Goal: Information Seeking & Learning: Check status

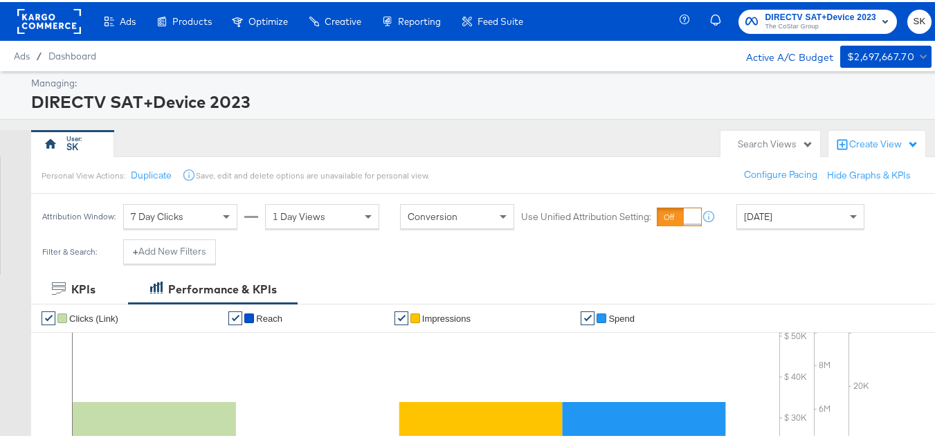
click at [33, 21] on rect at bounding box center [49, 19] width 64 height 25
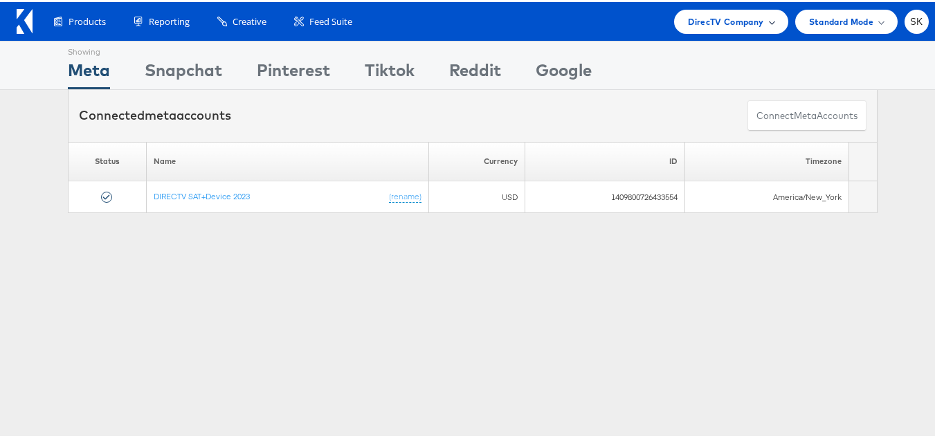
click at [709, 19] on span "DirecTV Company" at bounding box center [725, 19] width 75 height 15
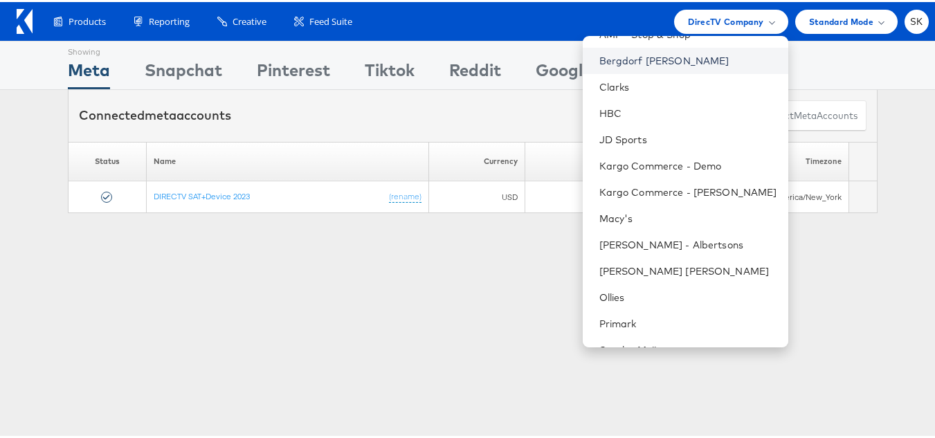
scroll to position [224, 0]
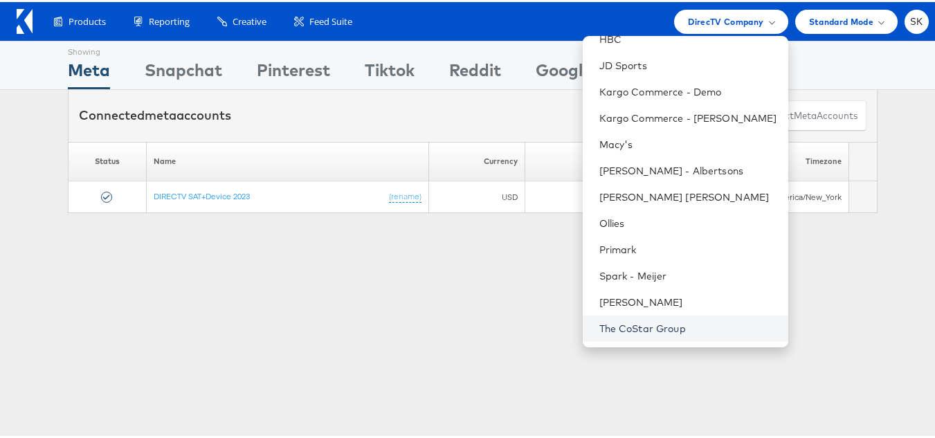
click at [641, 325] on link "The CoStar Group" at bounding box center [689, 327] width 178 height 14
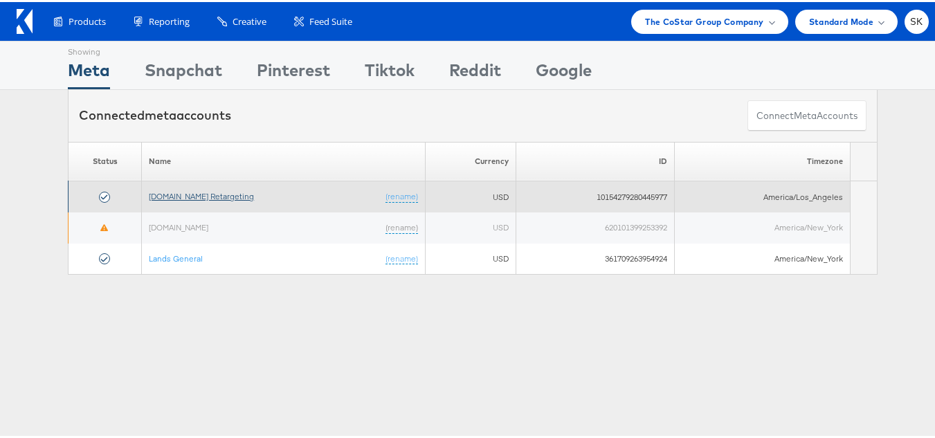
click at [231, 194] on link "[DOMAIN_NAME] Retargeting" at bounding box center [201, 194] width 105 height 10
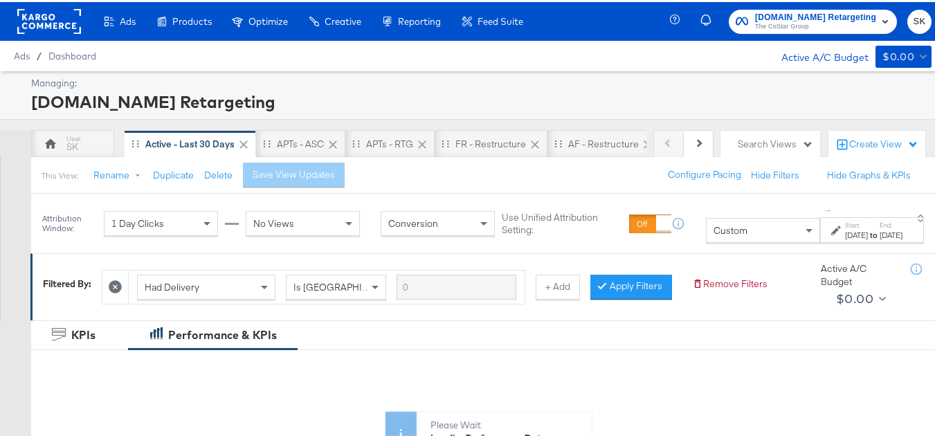
scroll to position [346, 0]
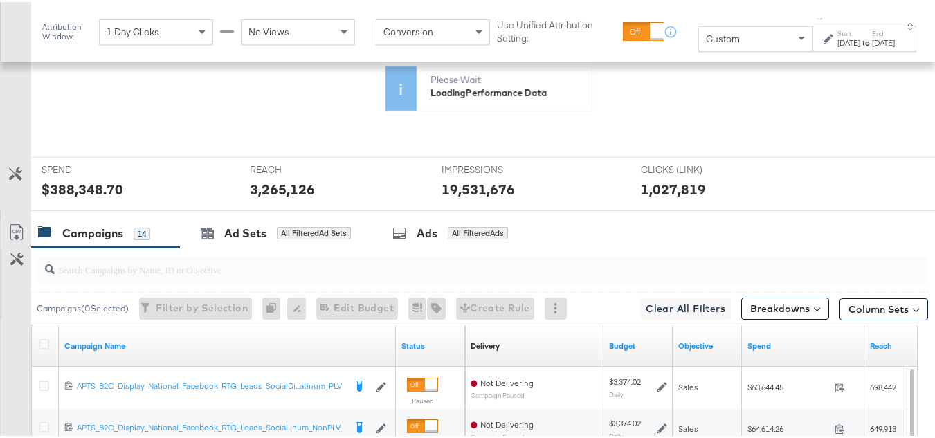
click at [730, 47] on div "Custom" at bounding box center [755, 37] width 113 height 24
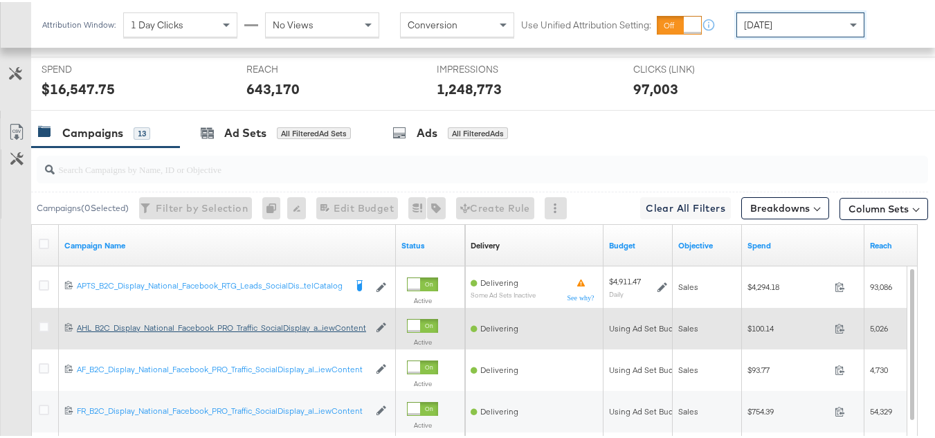
scroll to position [554, 0]
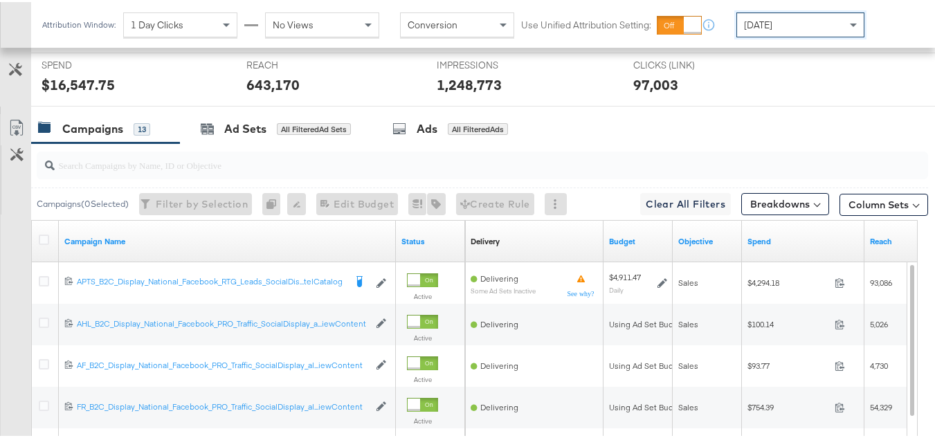
click at [235, 171] on input "search" at bounding box center [452, 157] width 795 height 27
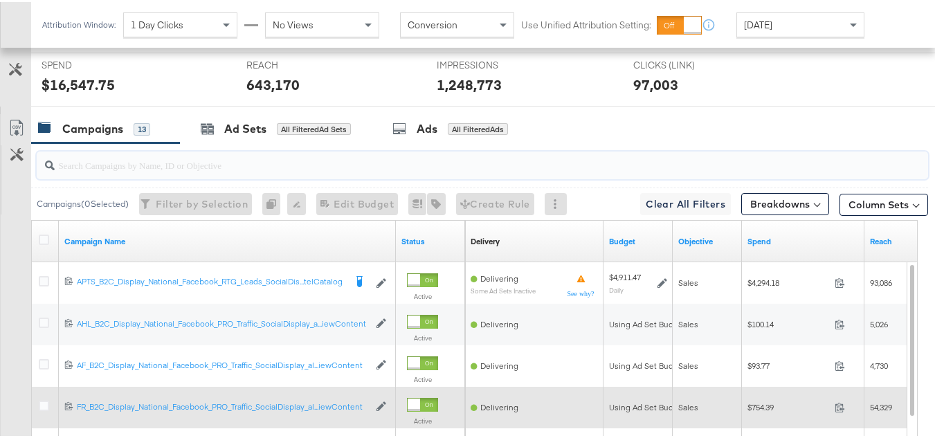
paste input "APTS_B2C_Display_National_Facebook_RTG_Leads_SocialDisplay_Retargeting_Diamond_…"
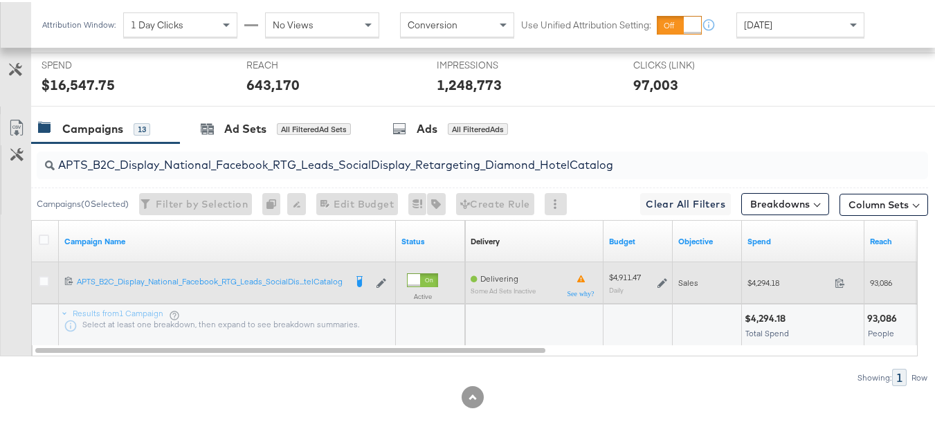
click at [747, 290] on div "$4,294.18 4294.18" at bounding box center [803, 280] width 123 height 21
copy div "$4,294.18"
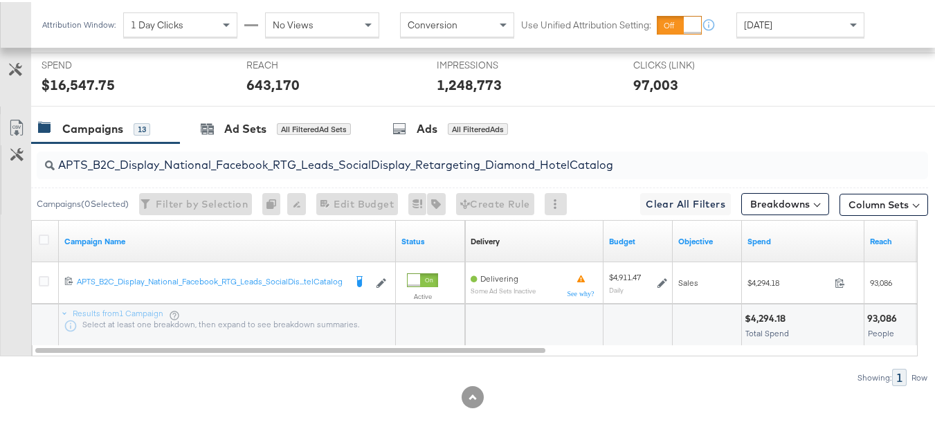
click at [300, 171] on input "APTS_B2C_Display_National_Facebook_RTG_Leads_SocialDisplay_Retargeting_Diamond_…" at bounding box center [452, 157] width 795 height 27
paste input "alwayson_Retargeting_DARE24_DiamondPlatinum"
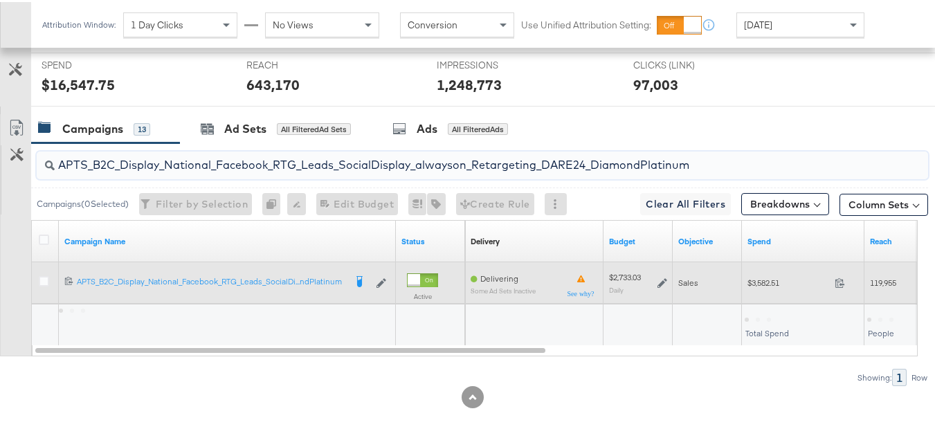
click at [775, 286] on span "$3,582.51" at bounding box center [789, 281] width 82 height 10
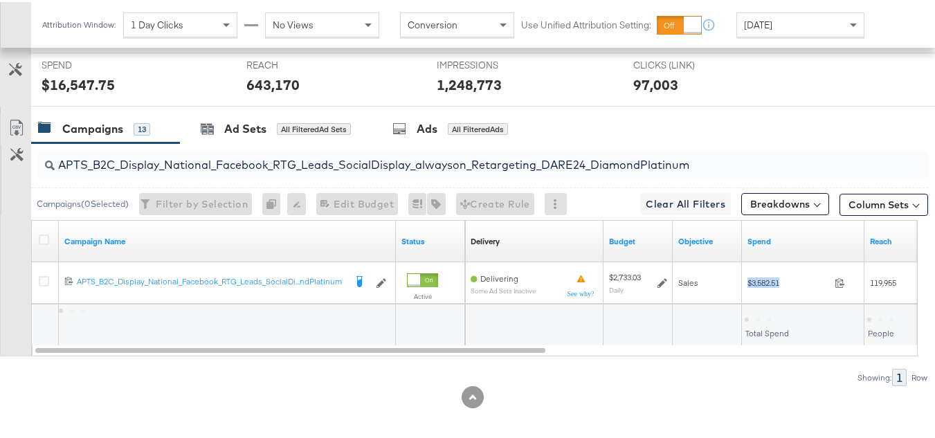
copy div "$3,582.51"
click at [247, 177] on div "APTS_B2C_Display_National_Facebook_RTG_Leads_SocialDisplay_alwayson_Retargeting…" at bounding box center [483, 164] width 892 height 28
paste input "FR_B2C_Display_National_Facebook_RTG_Leads_SocialDisplay_alwayson_Retargeting_FR"
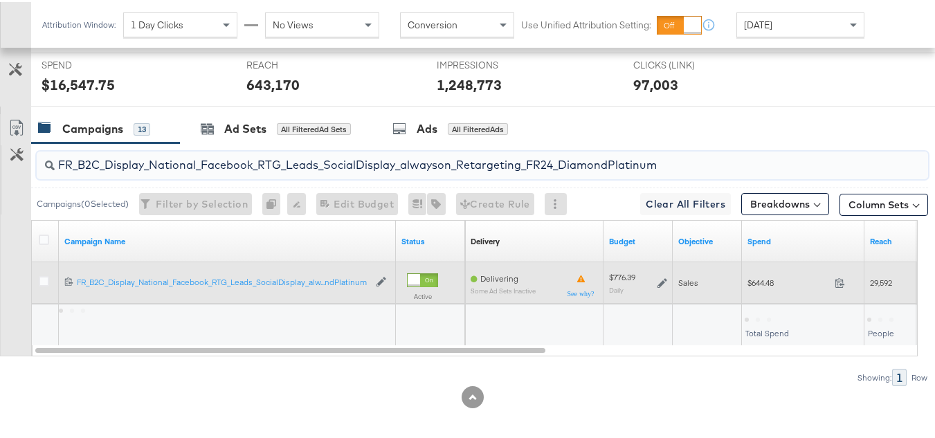
click at [751, 302] on div "$644.48 644.48" at bounding box center [803, 281] width 123 height 42
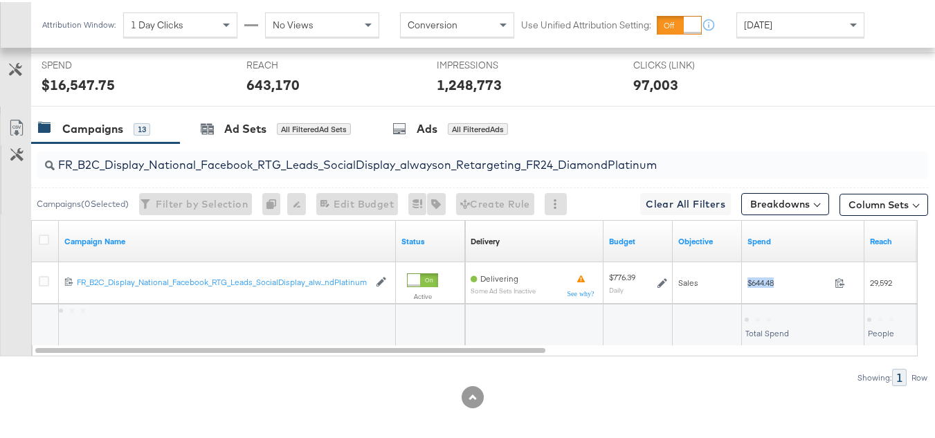
copy div "$644.48"
click at [296, 171] on input "FR_B2C_Display_National_Facebook_RTG_Leads_SocialDisplay_alwayson_Retargeting_F…" at bounding box center [452, 157] width 795 height 27
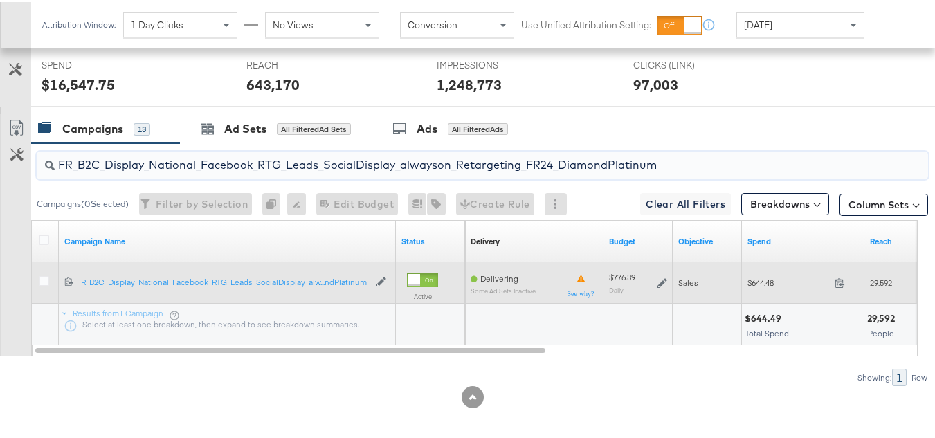
paste input "AF_B2C_Display_National_Facebook_RTG_Leads_SocialDisplay_alwayson_Retargeting_AF"
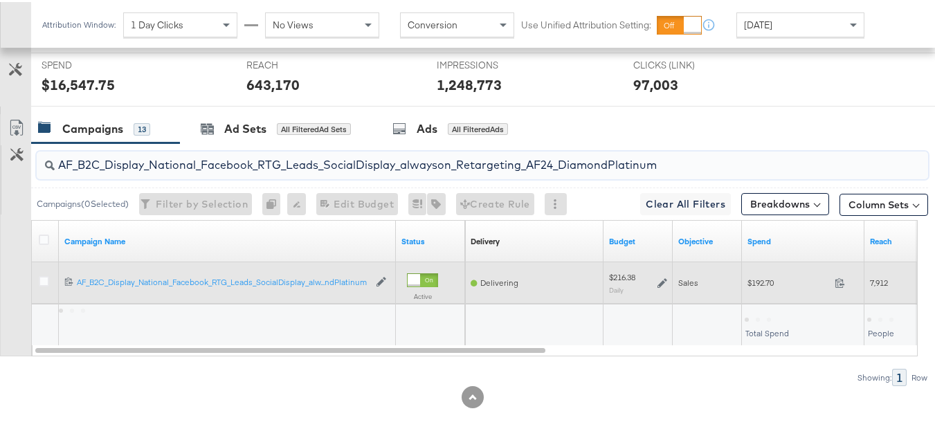
click at [776, 286] on span "$192.70" at bounding box center [789, 281] width 82 height 10
copy div "$192.70"
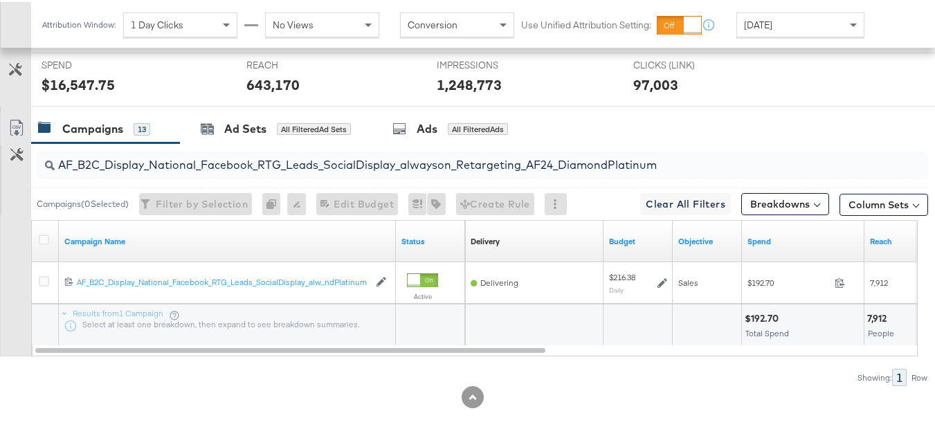
click at [341, 177] on div "AF_B2C_Display_National_Facebook_RTG_Leads_SocialDisplay_alwayson_Retargeting_A…" at bounding box center [483, 164] width 892 height 28
paste input "HL_B2C_Display_National_Facebook_RTG_Leads_SocialDisplay_alwayson_Retargeting_A…"
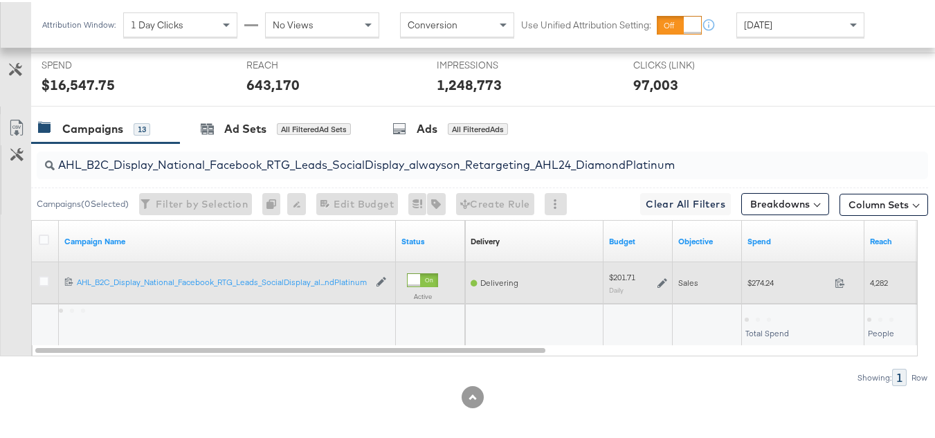
click at [764, 302] on div "$274.24 274.24" at bounding box center [803, 281] width 123 height 42
copy div "$274.24"
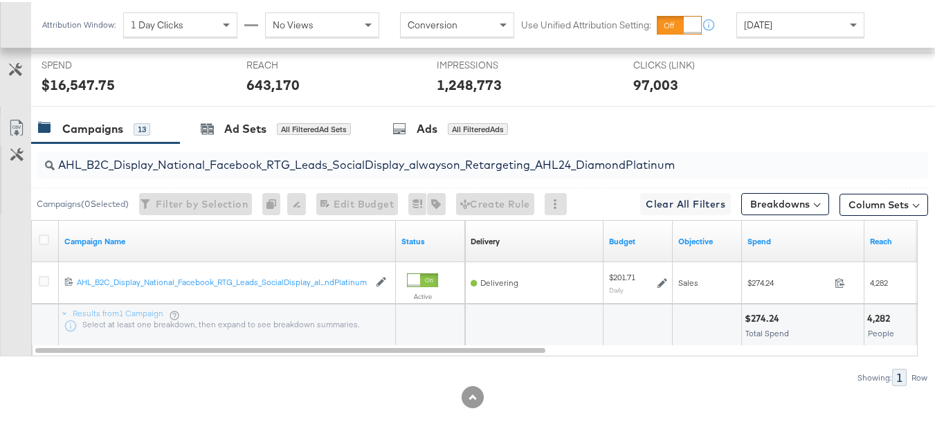
click at [279, 171] on input "AHL_B2C_Display_National_Facebook_RTG_Leads_SocialDisplay_alwayson_Retargeting_…" at bounding box center [452, 157] width 795 height 27
paste input "PTS_B2C_Display_National_Facebook_PRO_Traffic_SocialDisplay_alwayson_ASC_DARE24…"
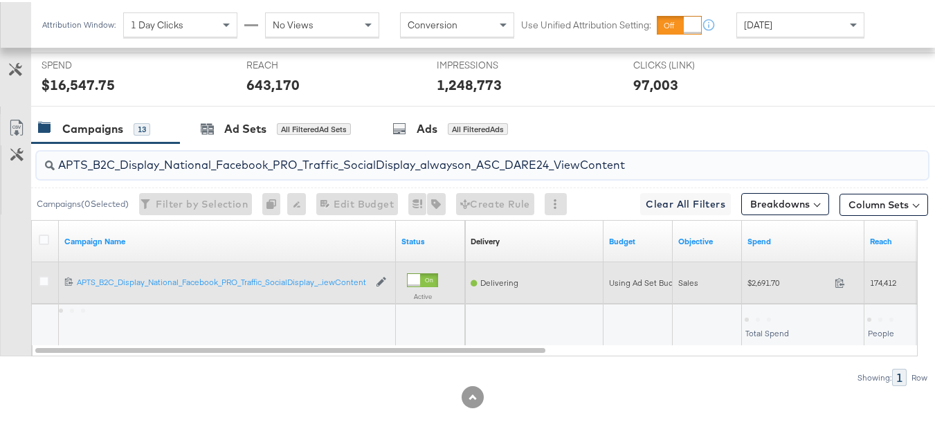
type input "APTS_B2C_Display_National_Facebook_PRO_Traffic_SocialDisplay_alwayson_ASC_DARE2…"
click at [767, 286] on span "$2,691.70" at bounding box center [789, 281] width 82 height 10
copy div "$2,691.70"
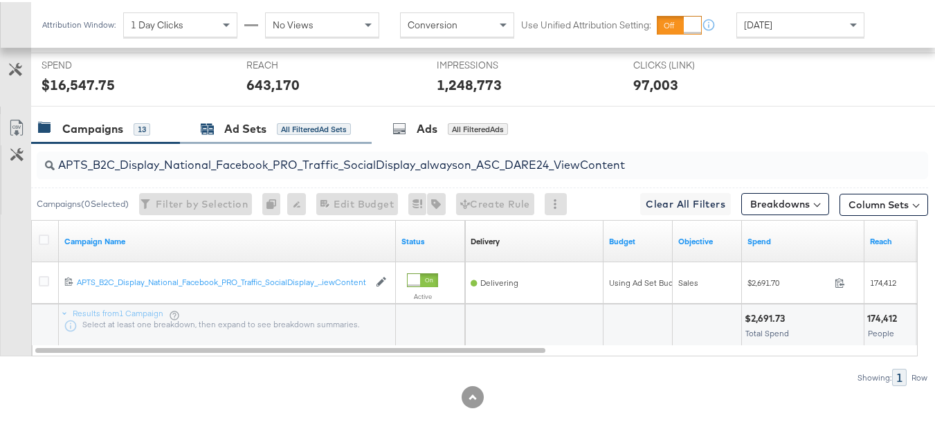
click at [212, 135] on div "Ad Sets All Filtered Ad Sets" at bounding box center [276, 127] width 150 height 16
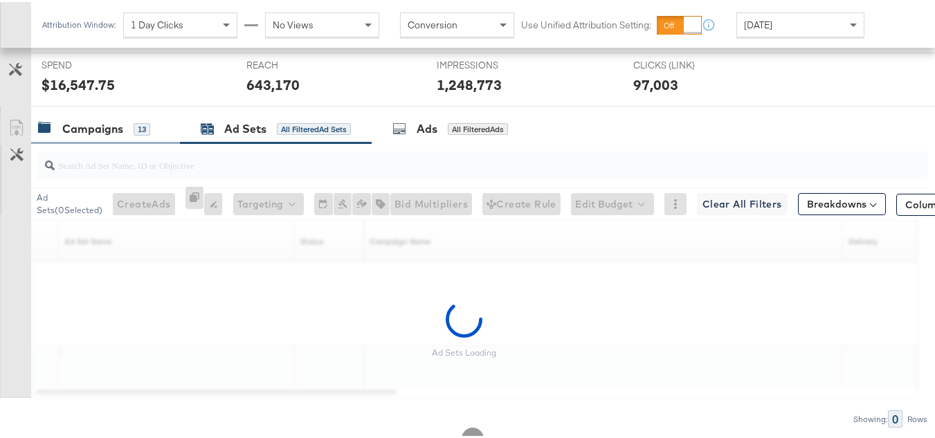
click at [159, 135] on div "Campaigns 13" at bounding box center [98, 127] width 121 height 16
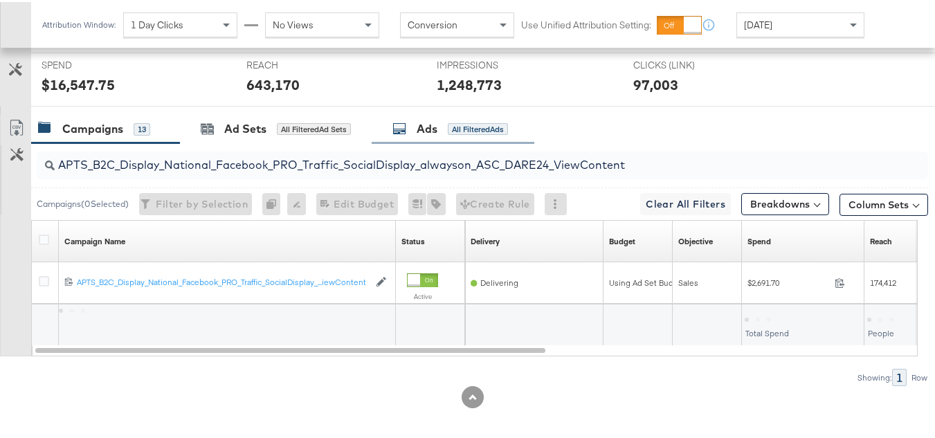
click at [393, 142] on div "Ads All Filtered Ads" at bounding box center [453, 127] width 163 height 30
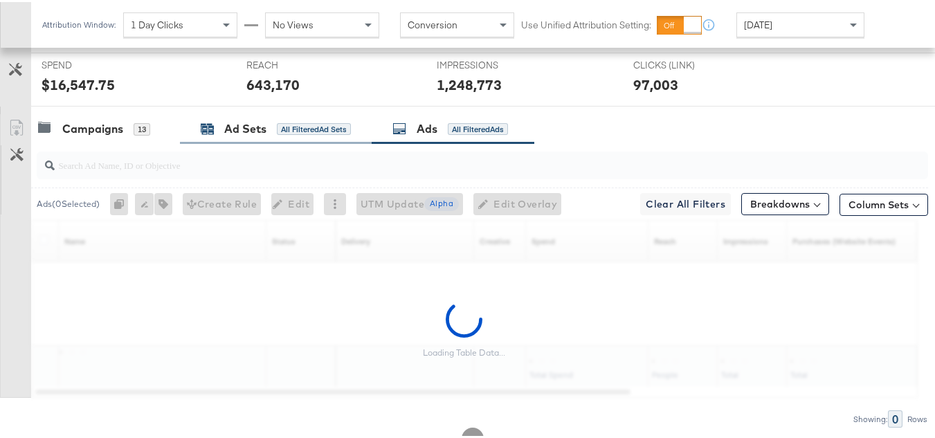
click at [294, 135] on div "Ad Sets All Filtered Ad Sets" at bounding box center [276, 127] width 150 height 16
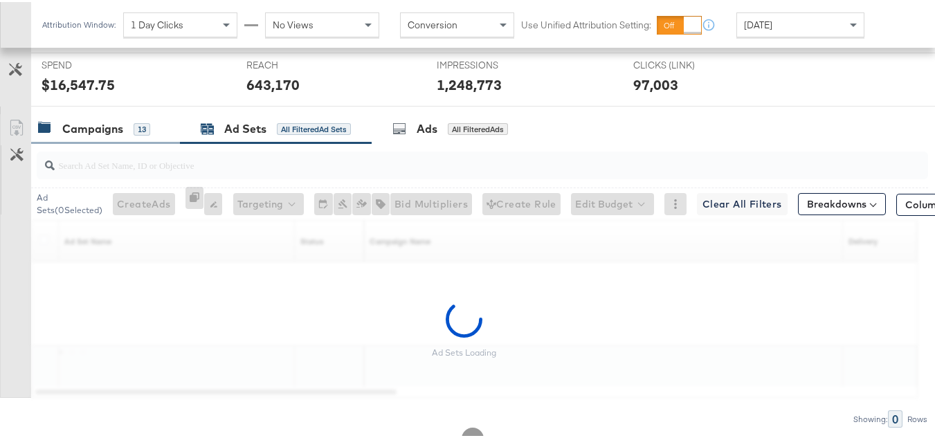
click at [147, 134] on div "13" at bounding box center [142, 127] width 17 height 12
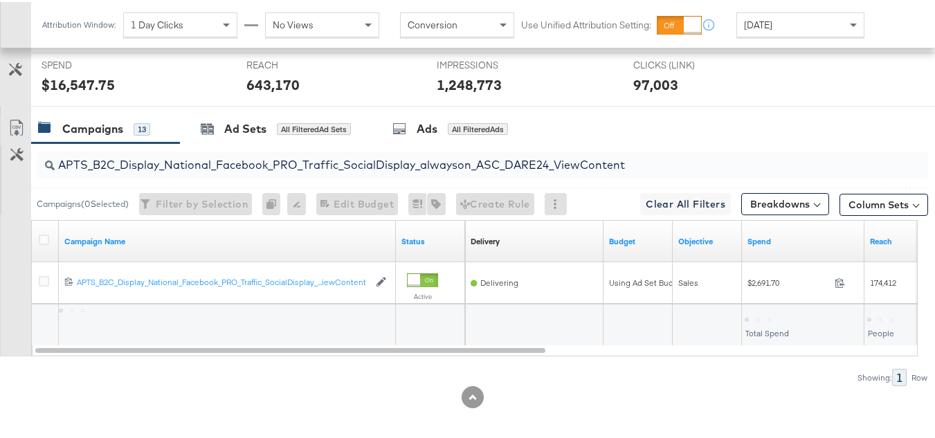
click at [193, 171] on input "APTS_B2C_Display_National_Facebook_PRO_Traffic_SocialDisplay_alwayson_ASC_DARE2…" at bounding box center [452, 157] width 795 height 27
paste input "Leads_SocialDisplay_alwayson_ASC_DARE24_Purchase"
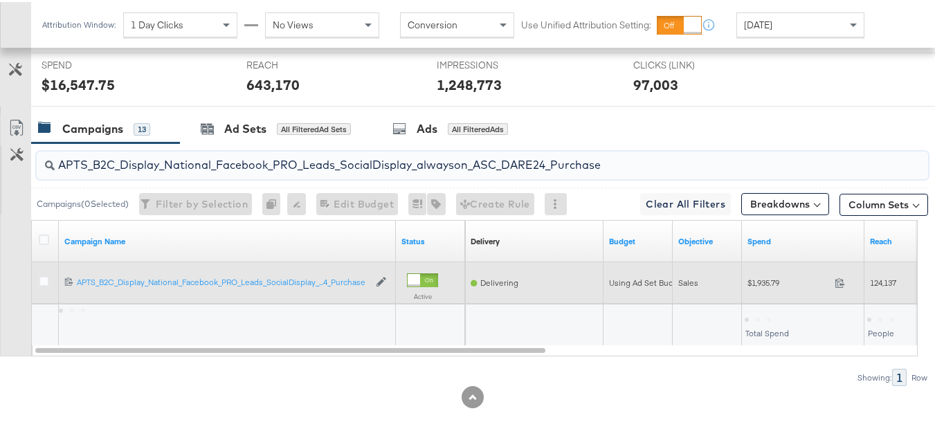
click at [776, 292] on div "$1,935.79 1935.79" at bounding box center [803, 280] width 123 height 21
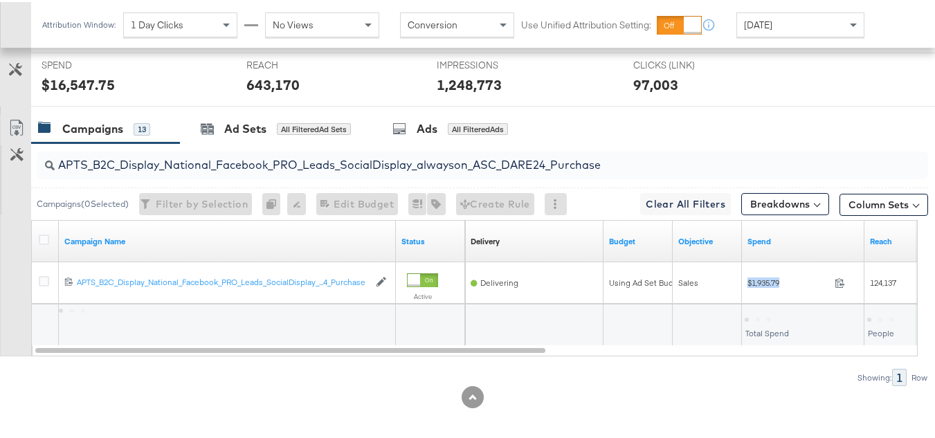
copy div "$1,935.79"
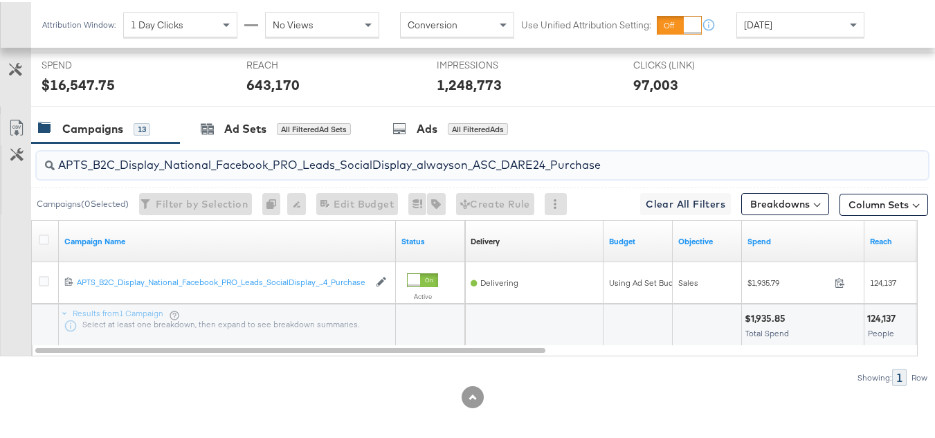
click at [256, 171] on input "APTS_B2C_Display_National_Facebook_PRO_Leads_SocialDisplay_alwayson_ASC_DARE24_…" at bounding box center [452, 157] width 795 height 27
paste input "F_B2C_Display_National_Facebook_PRO_Traffic_SocialDisplay_alwayson_ASC_AF24_Vie…"
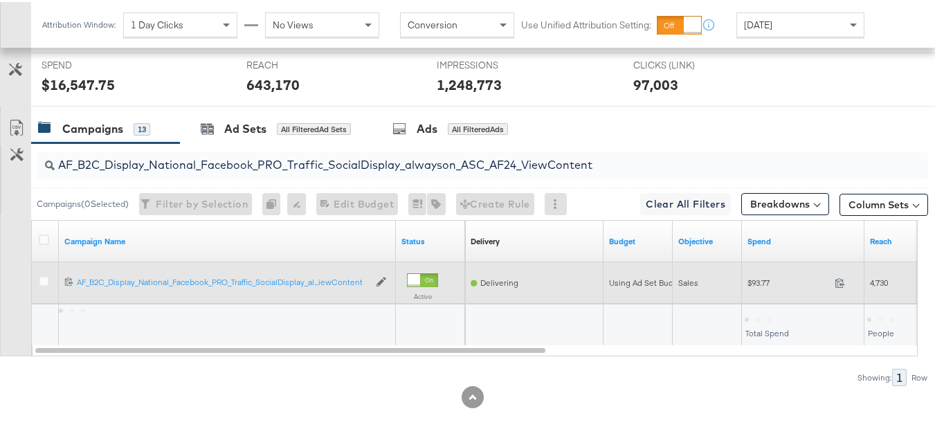
click at [755, 286] on span "$93.77" at bounding box center [789, 281] width 82 height 10
copy div "$93.77"
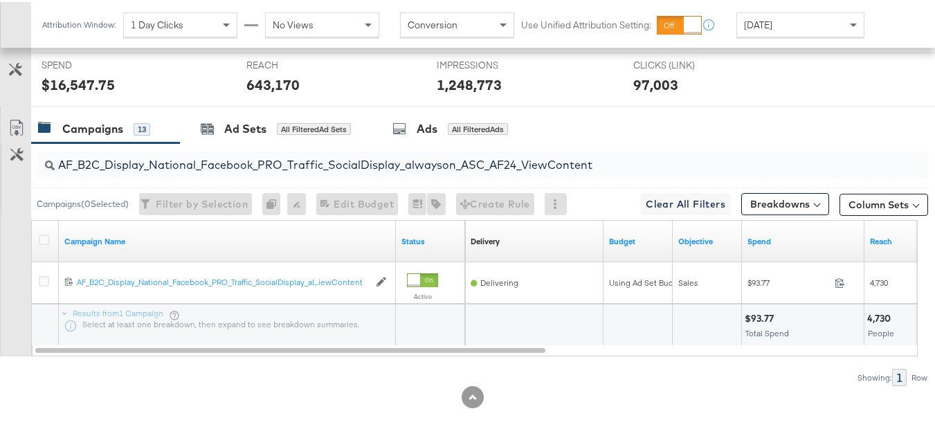
click at [321, 171] on input "AF_B2C_Display_National_Facebook_PRO_Traffic_SocialDisplay_alwayson_ASC_AF24_Vi…" at bounding box center [452, 157] width 795 height 27
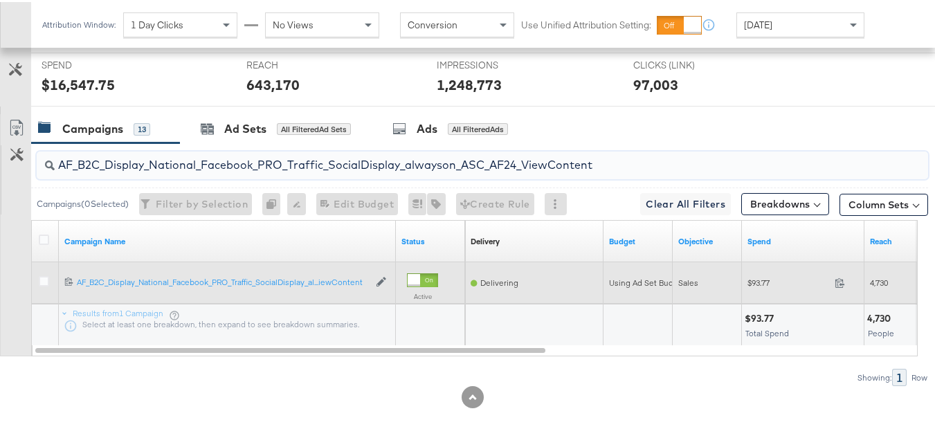
paste input "FR_B2C_Display_National_Facebook_PRO_Traffic_SocialDisplay_alwayson_ASC_FR"
click at [761, 286] on span "$754.39" at bounding box center [789, 281] width 82 height 10
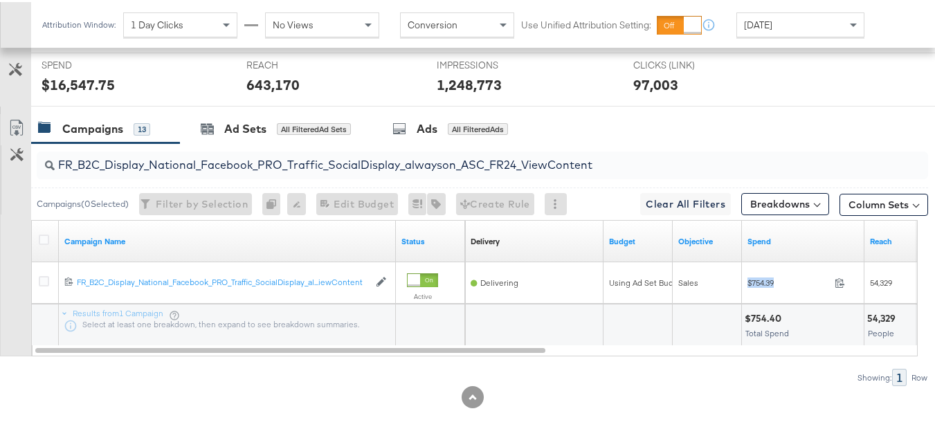
copy div "$754.39"
click at [281, 171] on input "FR_B2C_Display_National_Facebook_PRO_Traffic_SocialDisplay_alwayson_ASC_FR24_Vi…" at bounding box center [452, 157] width 795 height 27
paste input "AHL_B2C_Display_National_Facebook_PRO_Traffic_SocialDisplay_alwayson_ASC_AHL"
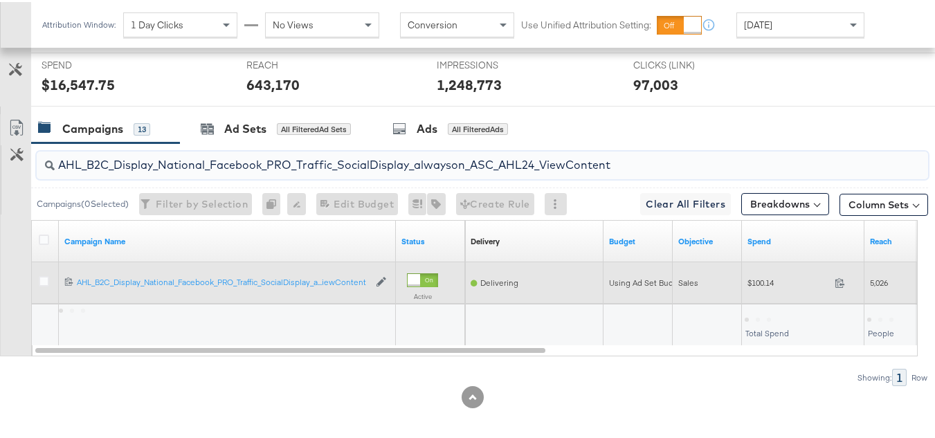
type input "AHL_B2C_Display_National_Facebook_PRO_Traffic_SocialDisplay_alwayson_ASC_AHL24_…"
click at [753, 292] on div "$100.14 100.14" at bounding box center [803, 280] width 123 height 21
copy div "$100.14"
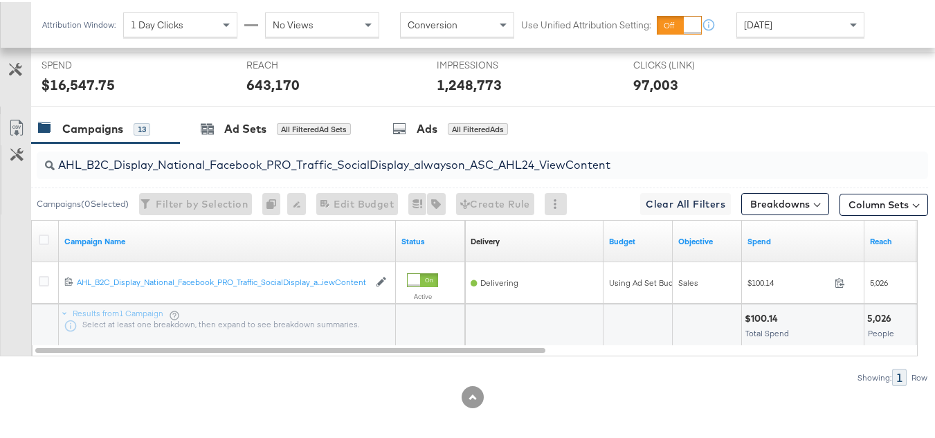
click at [721, 142] on div "Campaigns 13 Ad Sets All Filtered Ad Sets Ads All Filtered Ads" at bounding box center [488, 127] width 915 height 30
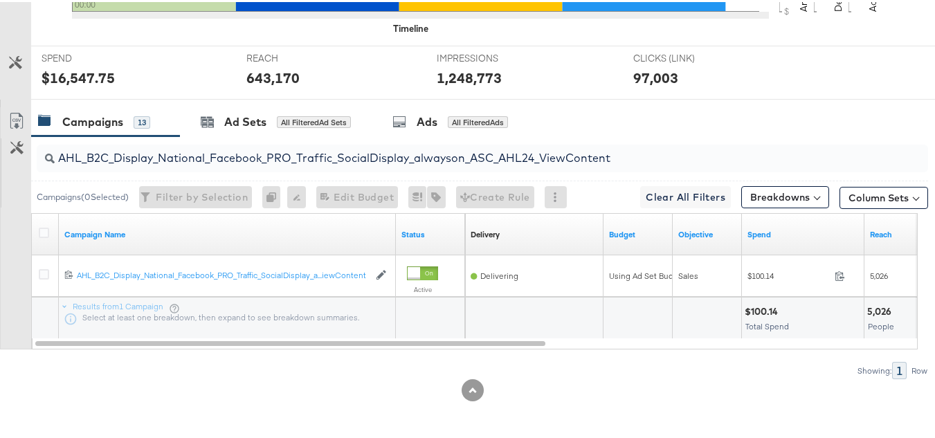
scroll to position [0, 0]
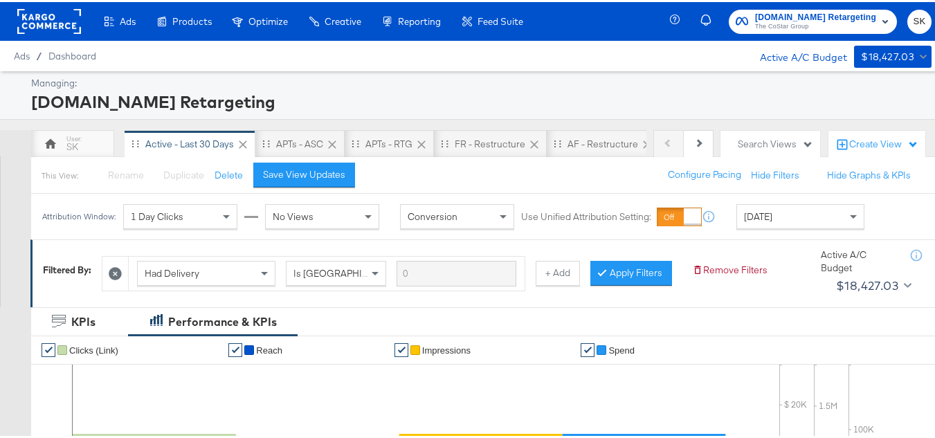
click at [767, 35] on div "Apartments.com Retargeting The CoStar Group SK" at bounding box center [810, 19] width 271 height 39
click at [756, 30] on button "Apartments.com Retargeting The CoStar Group" at bounding box center [813, 20] width 168 height 24
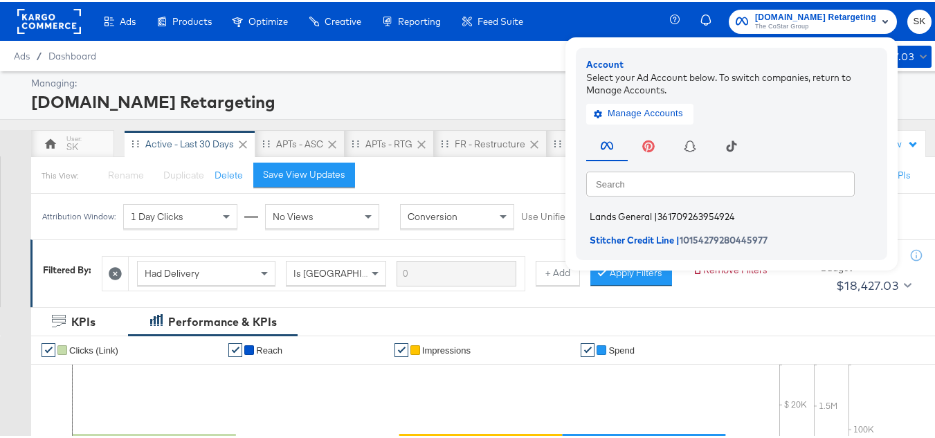
click at [614, 208] on li "Lands General | 361709263954924" at bounding box center [736, 215] width 298 height 20
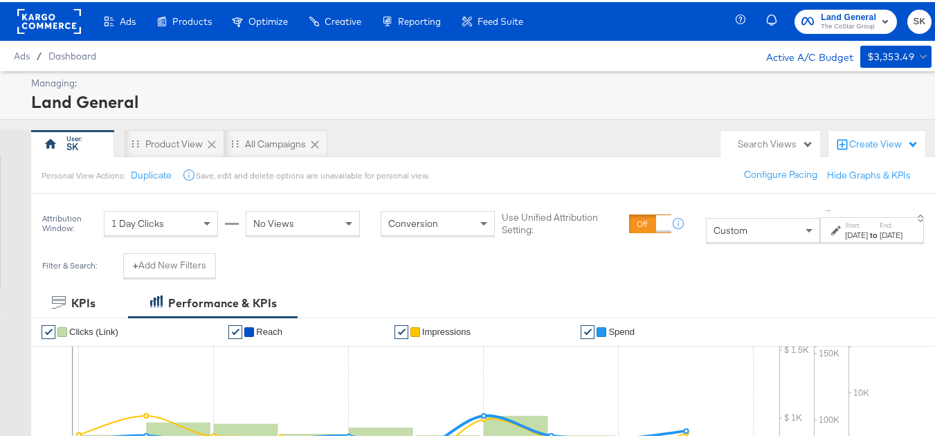
click at [726, 236] on div "Custom" at bounding box center [763, 229] width 113 height 24
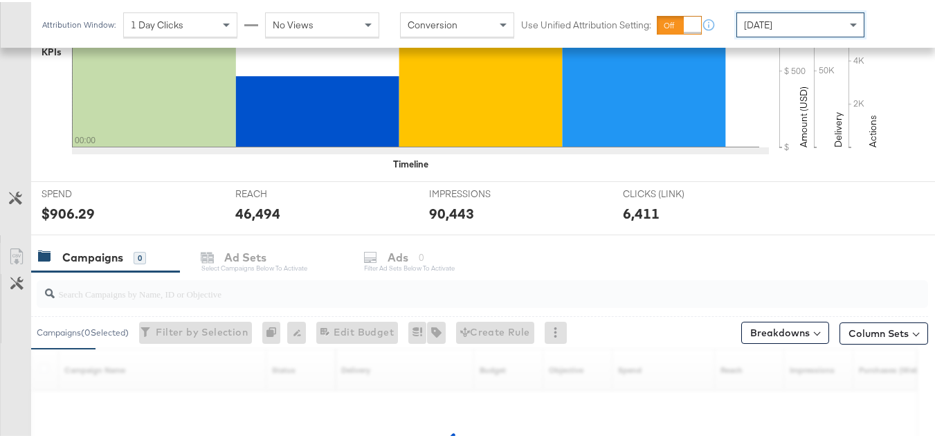
scroll to position [501, 0]
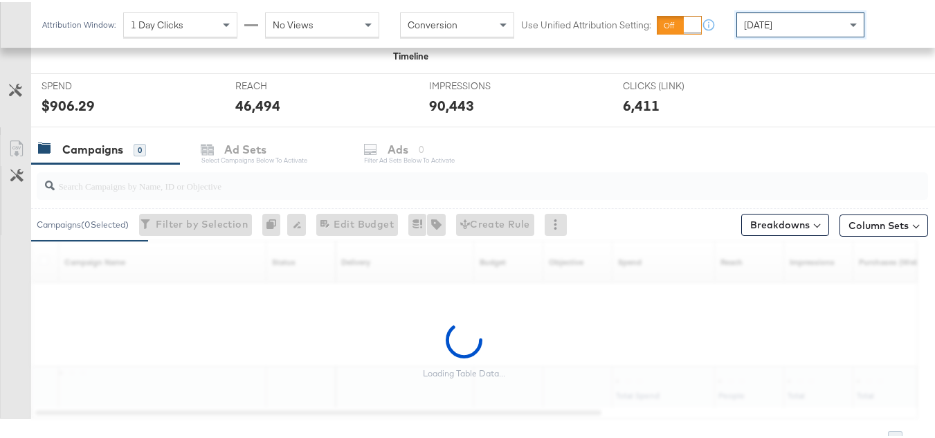
click at [163, 189] on input "search" at bounding box center [452, 178] width 795 height 27
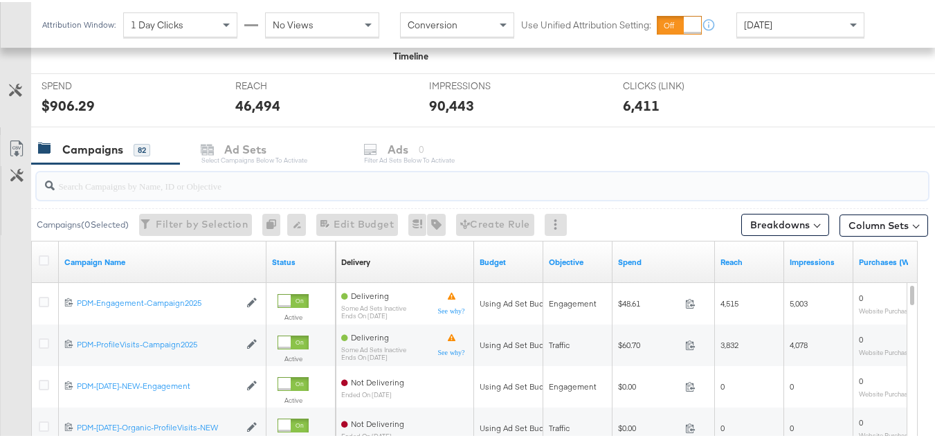
click at [163, 189] on input "search" at bounding box center [452, 178] width 795 height 27
paste input "B2C_LAND_KC_RT_Sig_24"
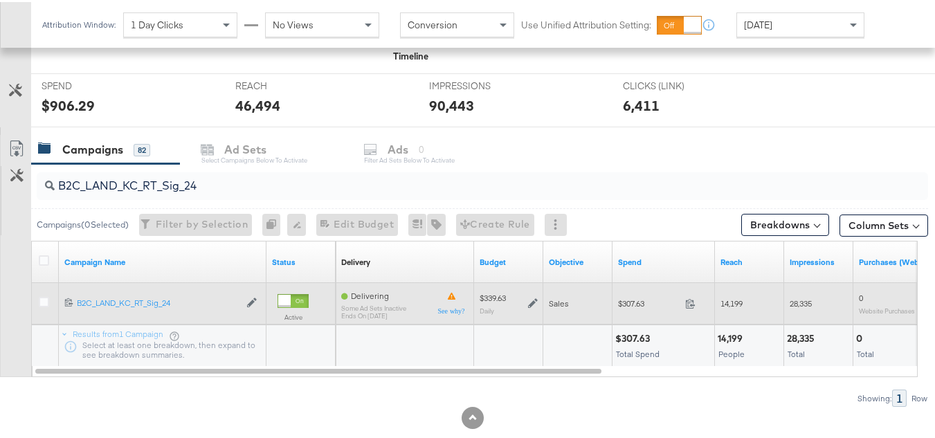
click at [636, 299] on span "$307.63" at bounding box center [649, 301] width 62 height 10
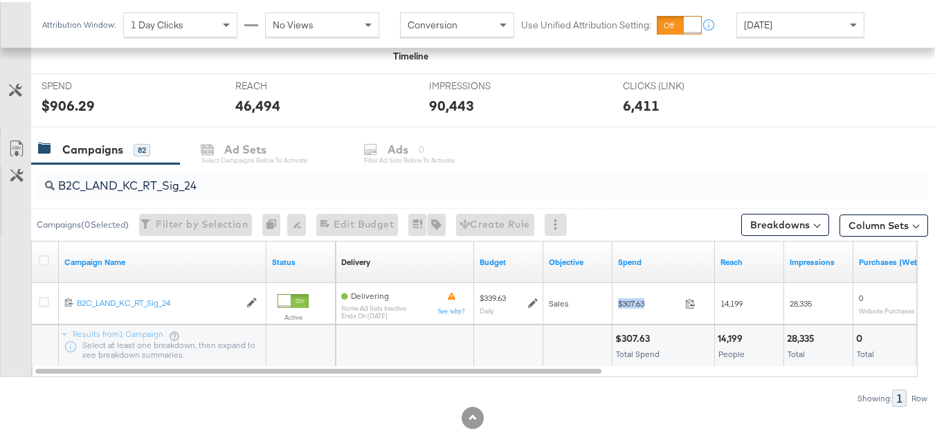
copy div "$307.63"
click at [238, 174] on input "B2C_LAND_KC_RT_Sig_24" at bounding box center [452, 178] width 795 height 27
paste input "B_Ecommerce_KC_Retargeting_LW&LOA_Traffic"
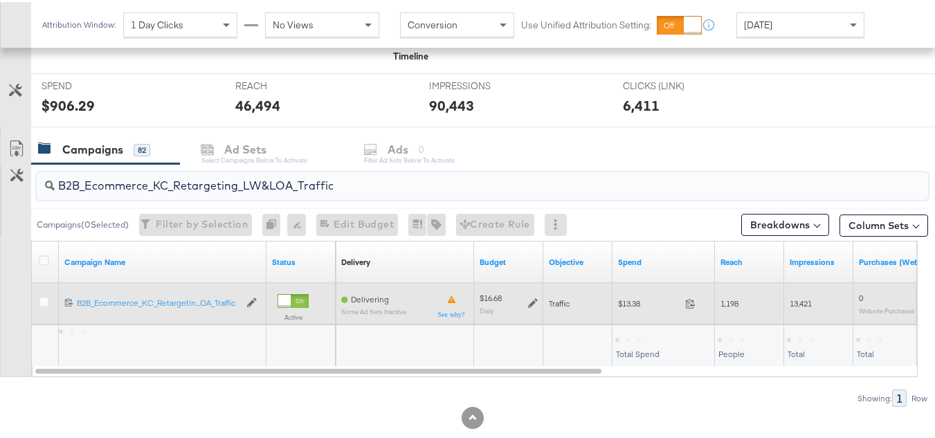
click at [632, 307] on span "$13.38" at bounding box center [649, 301] width 62 height 10
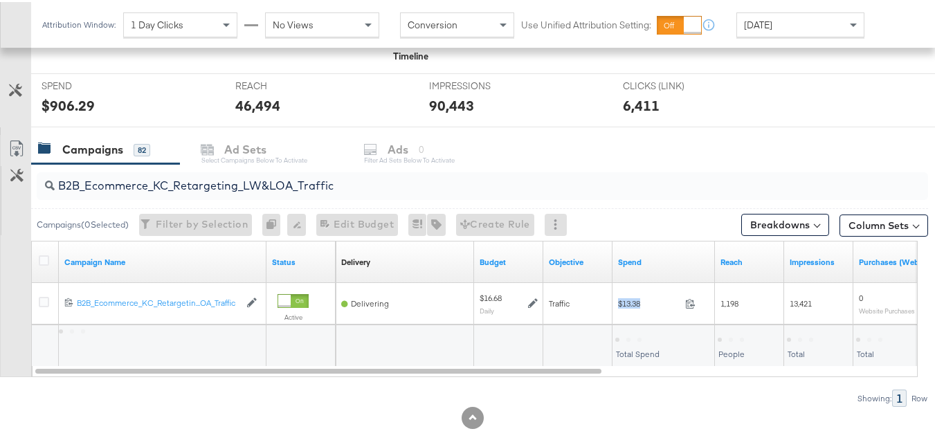
copy div "$13.38"
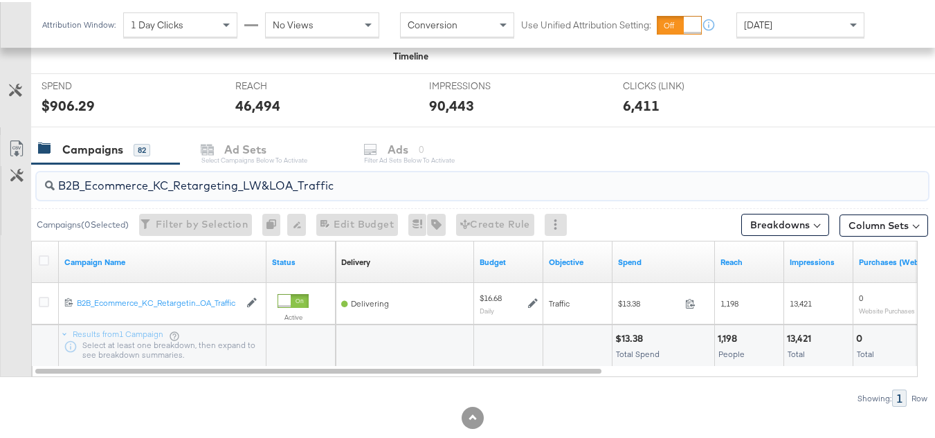
click at [328, 170] on input "B2B_Ecommerce_KC_Retargeting_LW&LOA_Traffic" at bounding box center [452, 178] width 795 height 27
paste input "KC_Retargeting_Prospects & Clients_Conversions"
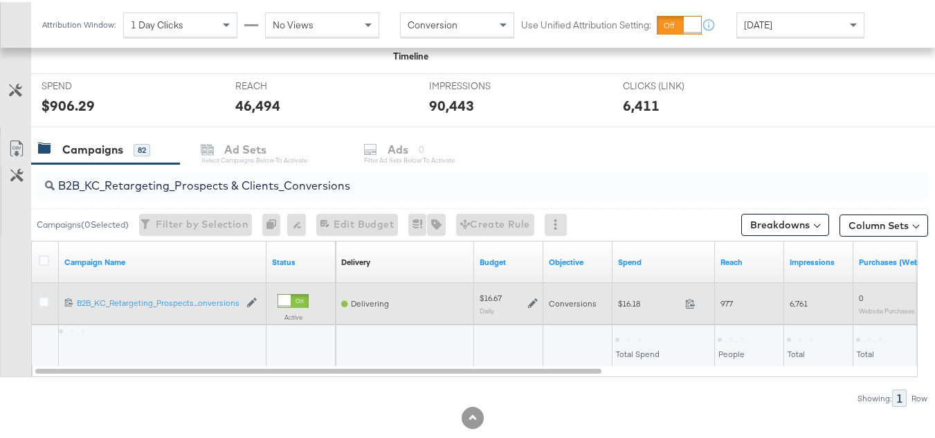
click at [636, 308] on div "$16.18 16.18" at bounding box center [664, 301] width 102 height 21
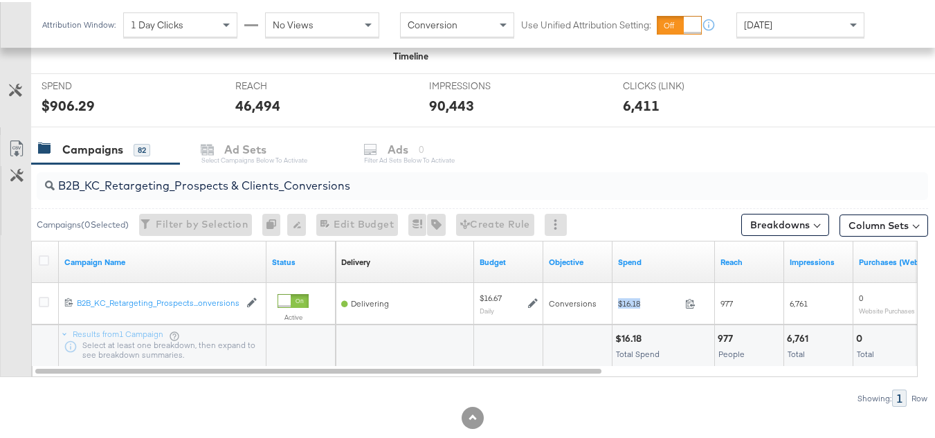
copy div "$16.18"
click at [307, 181] on input "B2B_KC_Retargeting_Prospects & Clients_Conversions" at bounding box center [452, 178] width 795 height 27
paste input "C_LAND_KC_Pros_Sig"
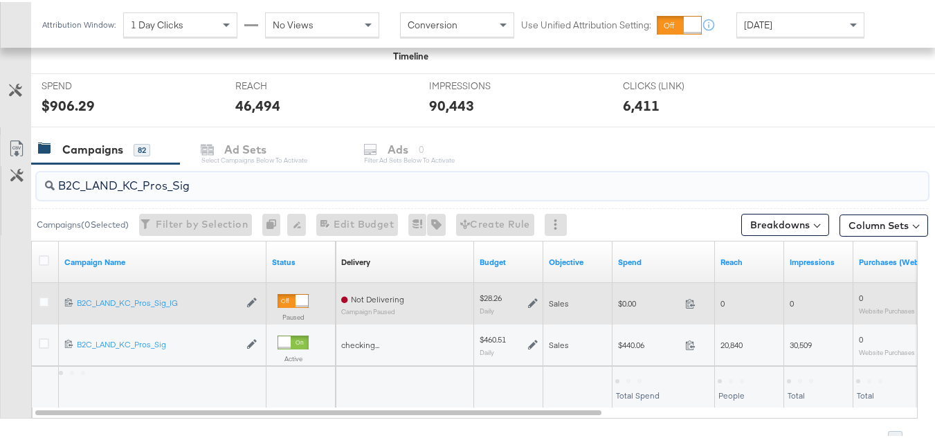
type input "B2C_LAND_KC_Pros_Sig"
click at [637, 320] on div "$0.00 0" at bounding box center [664, 302] width 102 height 42
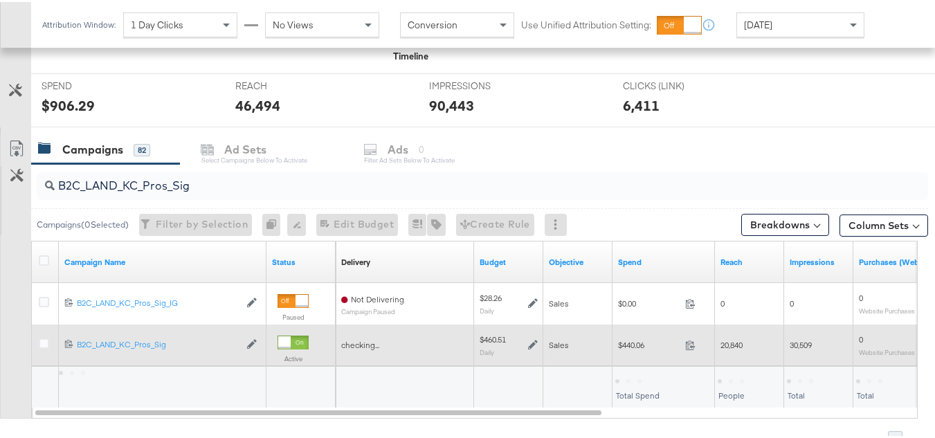
click at [632, 345] on span "$440.06" at bounding box center [649, 343] width 62 height 10
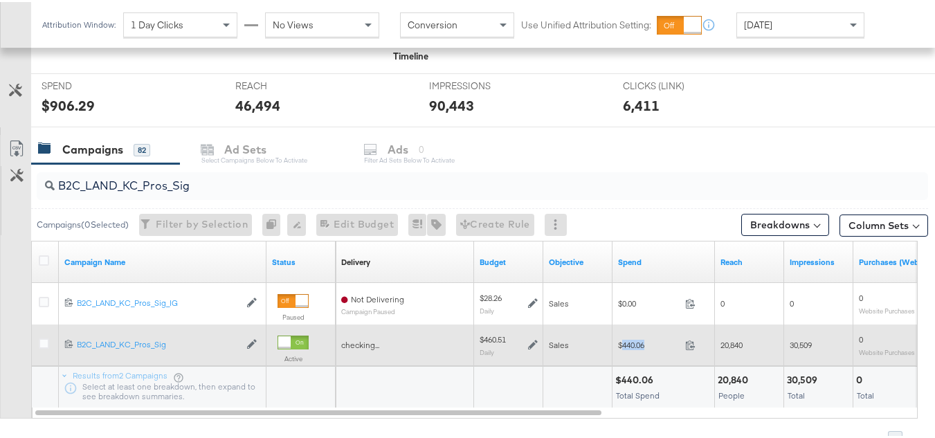
click at [632, 345] on span "$440.06" at bounding box center [649, 343] width 62 height 10
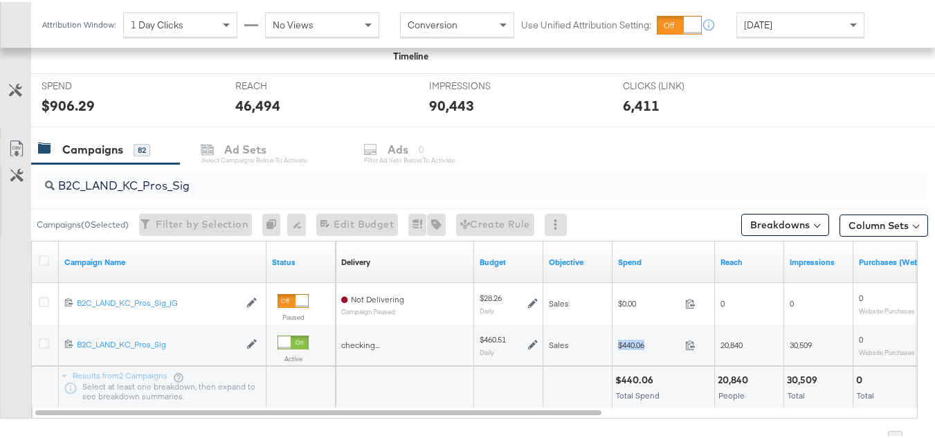
copy div "$440.06"
click at [670, 368] on div "$440.06 Total Spend" at bounding box center [664, 386] width 102 height 42
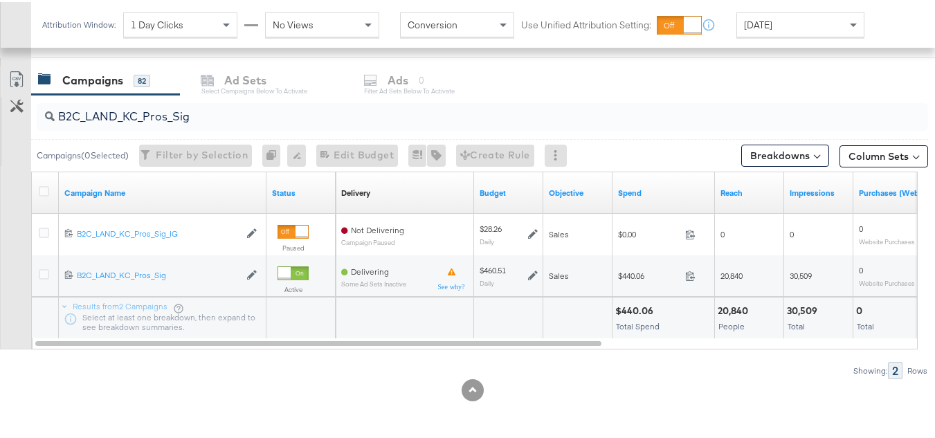
scroll to position [0, 0]
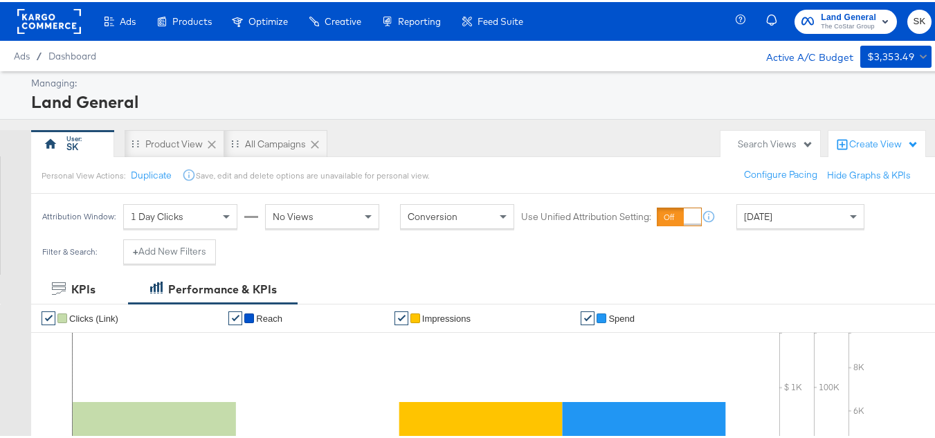
click at [65, 18] on rect at bounding box center [49, 19] width 64 height 25
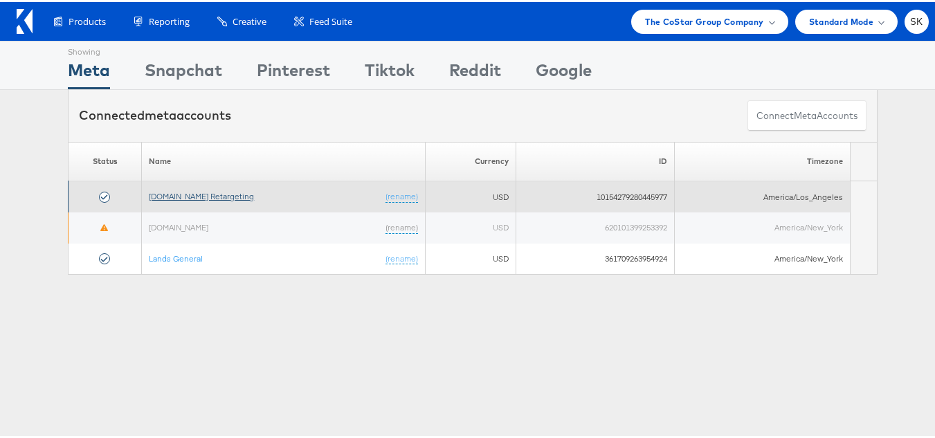
click at [231, 189] on link "[DOMAIN_NAME] Retargeting" at bounding box center [201, 194] width 105 height 10
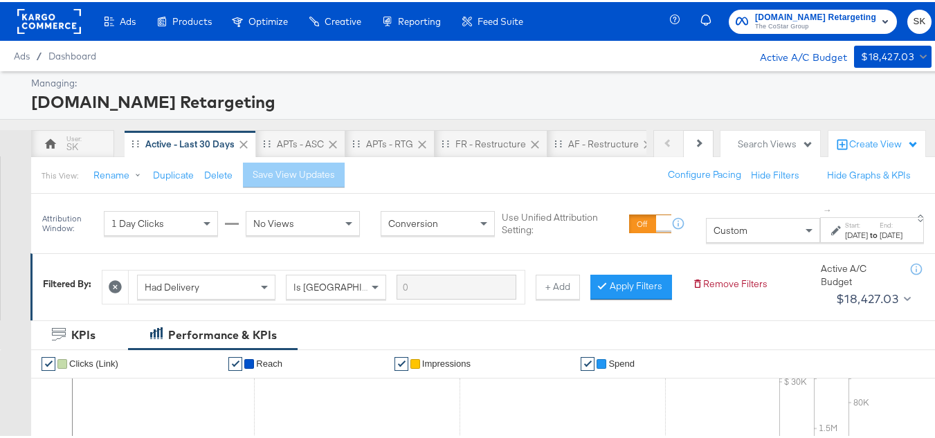
scroll to position [208, 0]
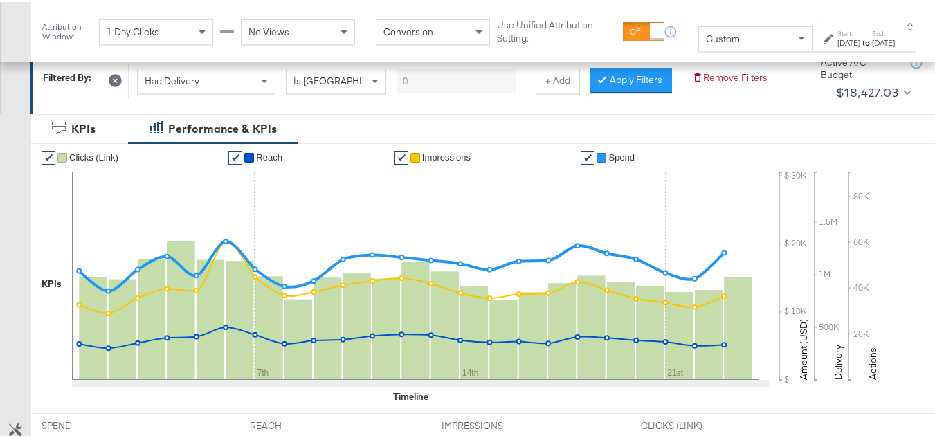
click at [706, 39] on span "Custom" at bounding box center [723, 36] width 34 height 12
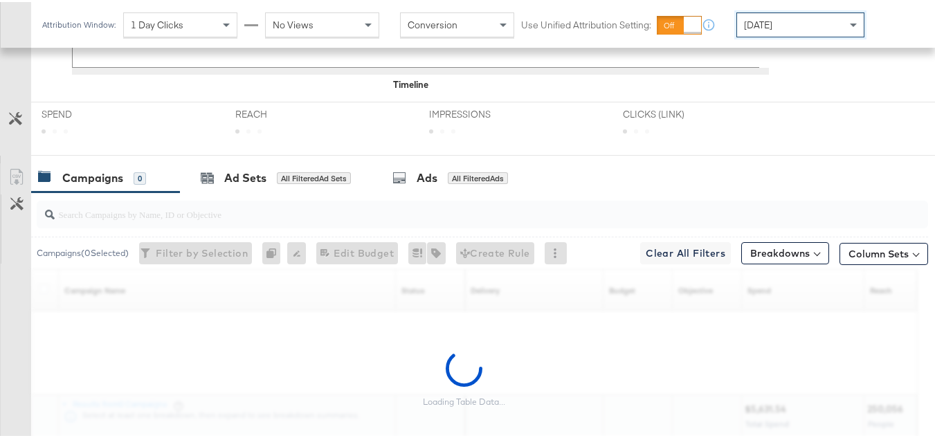
scroll to position [623, 0]
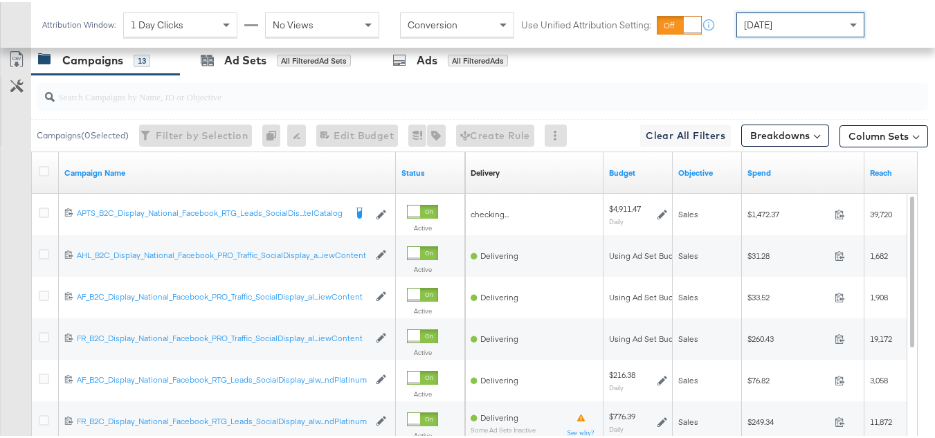
click at [53, 109] on div at bounding box center [483, 95] width 892 height 28
paste input "APTS_B2C_Display_National_Facebook_RTG_Leads_SocialDisplay_Retargeting_Diamond_…"
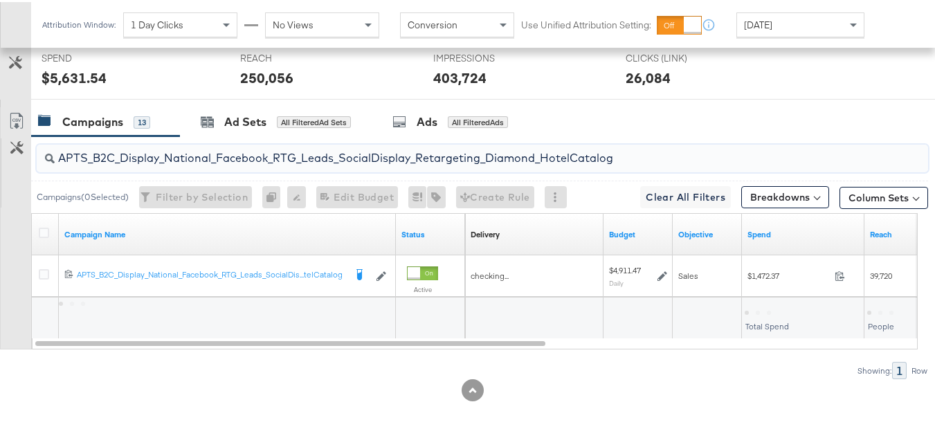
scroll to position [581, 0]
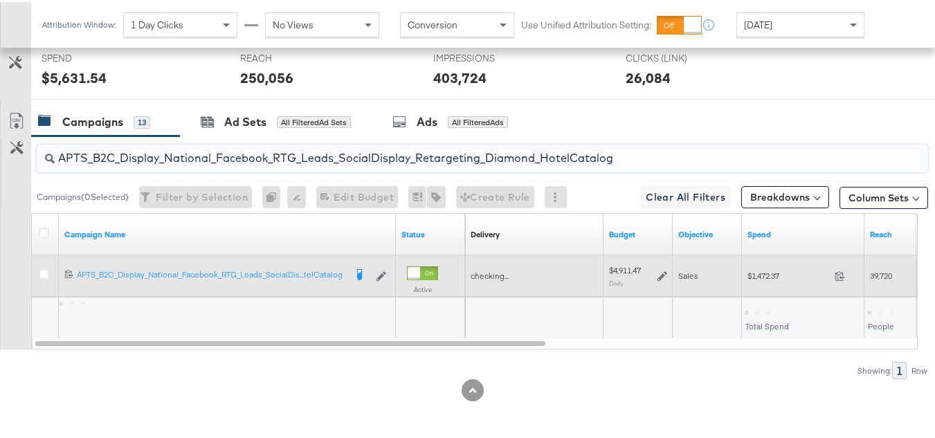
click at [760, 278] on span "$1,472.37" at bounding box center [789, 274] width 82 height 10
copy div "$1,472.37"
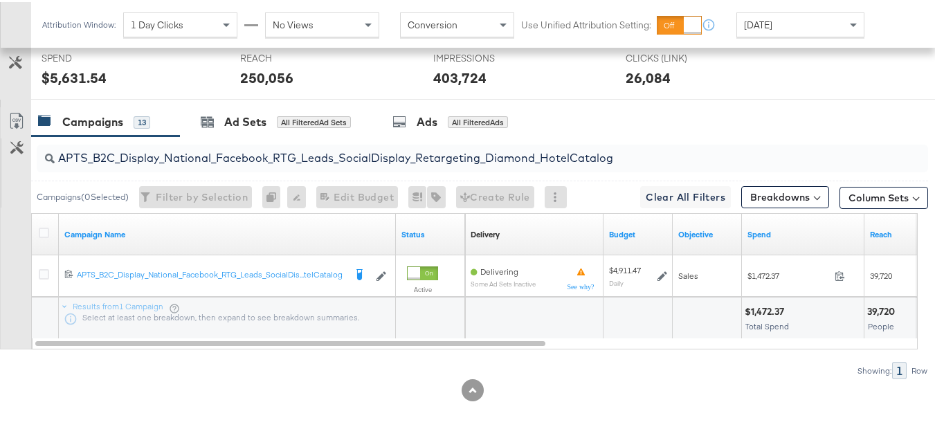
click at [315, 154] on input "APTS_B2C_Display_National_Facebook_RTG_Leads_SocialDisplay_Retargeting_Diamond_…" at bounding box center [452, 150] width 795 height 27
paste input "alwayson_Retargeting_DARE24_DiamondPlatinum"
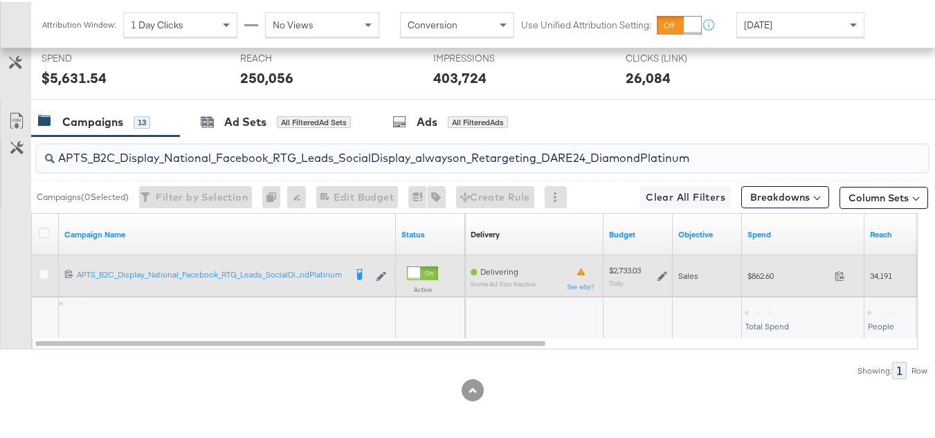
click at [759, 281] on div "$862.60 862.6" at bounding box center [803, 273] width 123 height 21
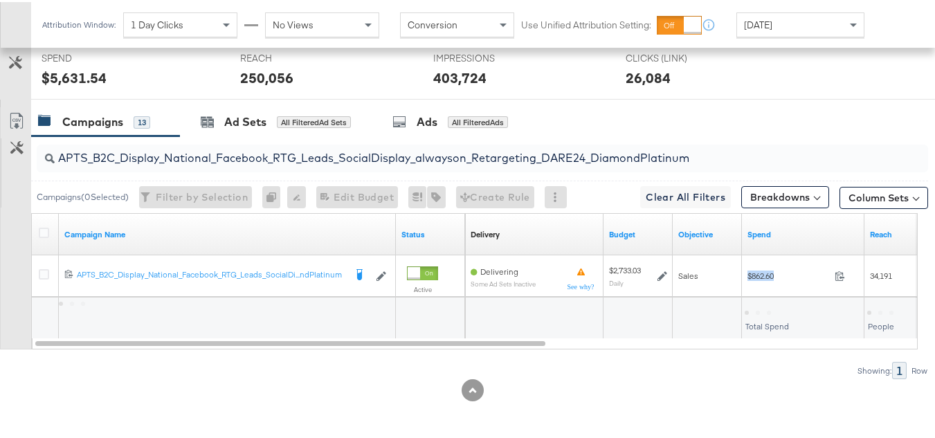
copy div "$862.60"
click at [292, 148] on input "APTS_B2C_Display_National_Facebook_RTG_Leads_SocialDisplay_alwayson_Retargeting…" at bounding box center [452, 150] width 795 height 27
paste input "FR_B2C_Display_National_Facebook_RTG_Leads_SocialDisplay_alwayson_Retargeting_FR"
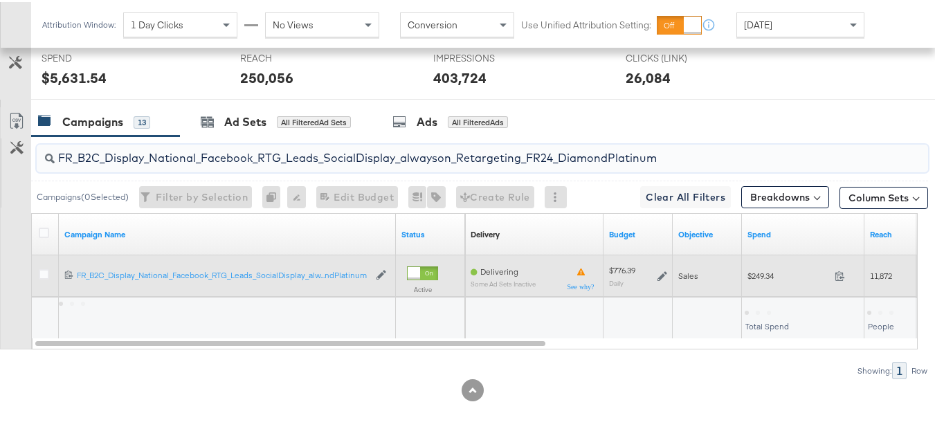
click at [762, 287] on div "$249.34 249.34" at bounding box center [803, 274] width 123 height 42
copy div "$249.34"
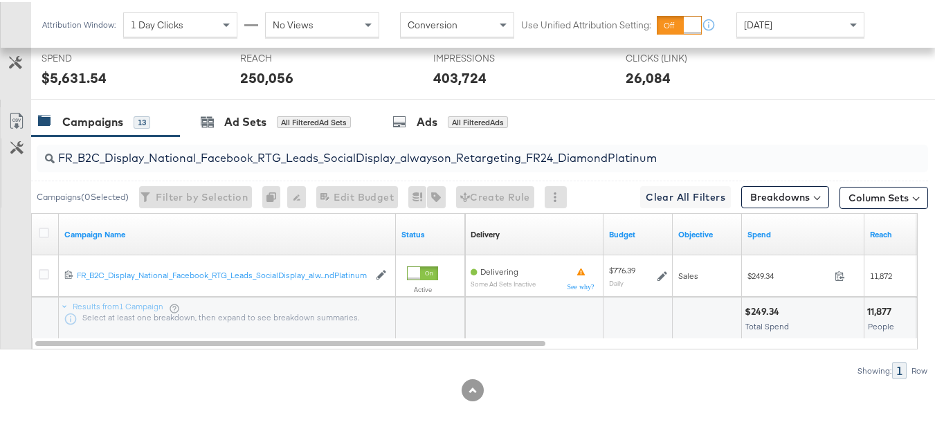
click at [301, 148] on input "FR_B2C_Display_National_Facebook_RTG_Leads_SocialDisplay_alwayson_Retargeting_F…" at bounding box center [452, 150] width 795 height 27
paste input "AF_B2C_Display_National_Facebook_RTG_Leads_SocialDisplay_alwayson_Retargeting_AF"
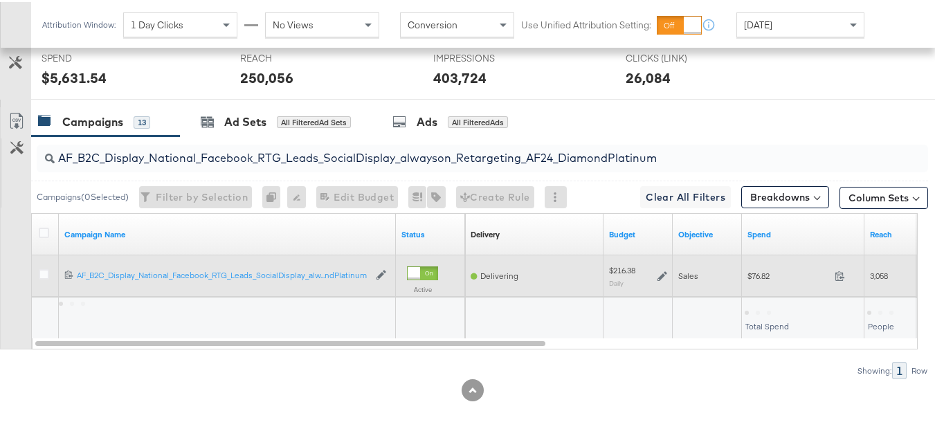
click at [756, 278] on span "$76.82" at bounding box center [789, 274] width 82 height 10
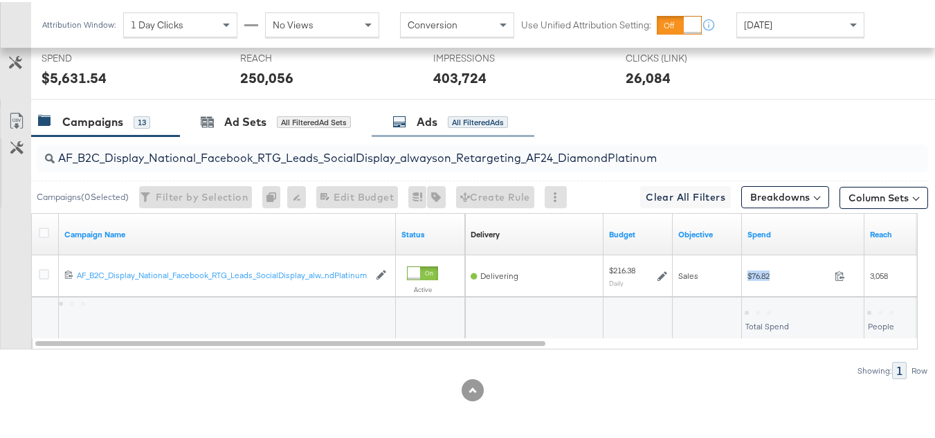
copy div "$76.82"
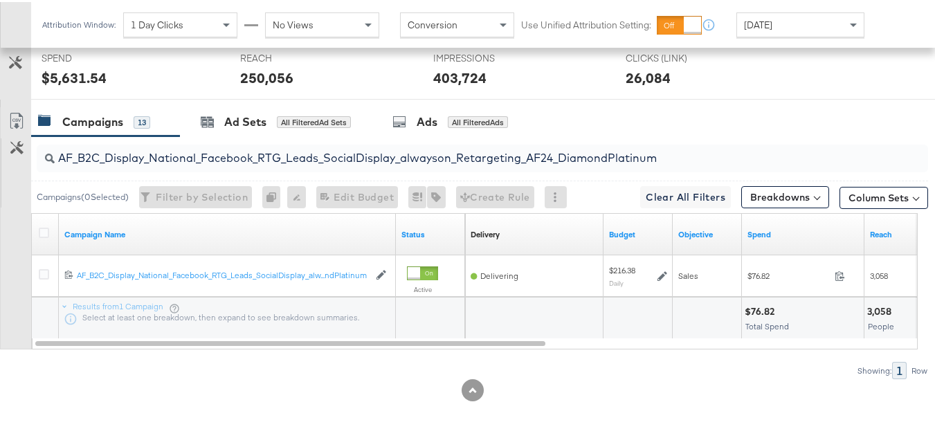
click at [246, 160] on input "AF_B2C_Display_National_Facebook_RTG_Leads_SocialDisplay_alwayson_Retargeting_A…" at bounding box center [452, 150] width 795 height 27
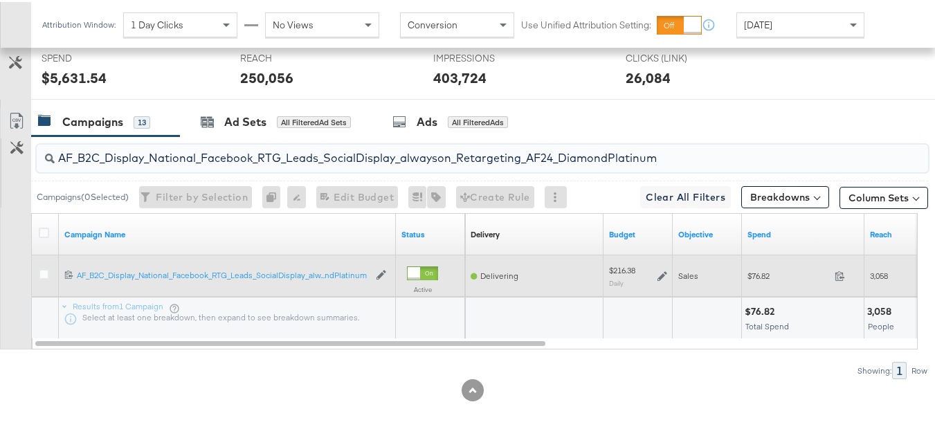
paste input "HL_B2C_Display_National_Facebook_RTG_Leads_SocialDisplay_alwayson_Retargeting_A…"
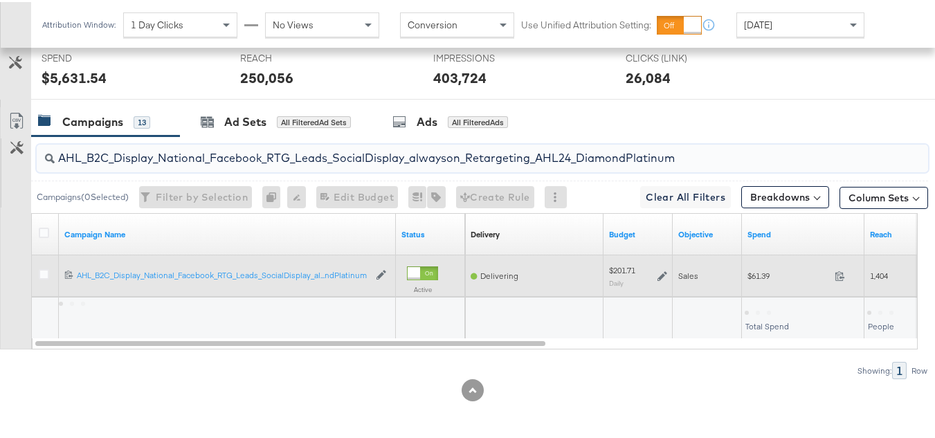
click at [778, 284] on div "$61.39 61.39" at bounding box center [803, 273] width 123 height 21
copy div "$61.39"
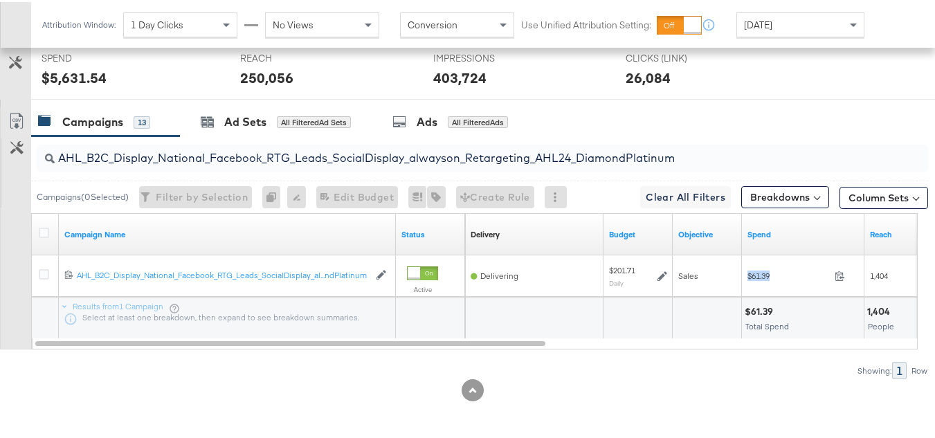
click at [324, 170] on div "AHL_B2C_Display_National_Facebook_RTG_Leads_SocialDisplay_alwayson_Retargeting_…" at bounding box center [483, 157] width 892 height 28
click at [324, 160] on input "AHL_B2C_Display_National_Facebook_RTG_Leads_SocialDisplay_alwayson_Retargeting_…" at bounding box center [452, 150] width 795 height 27
paste input "PTS_B2C_Display_National_Facebook_PRO_Traffic_SocialDisplay_alwayson_ASC_DARE24…"
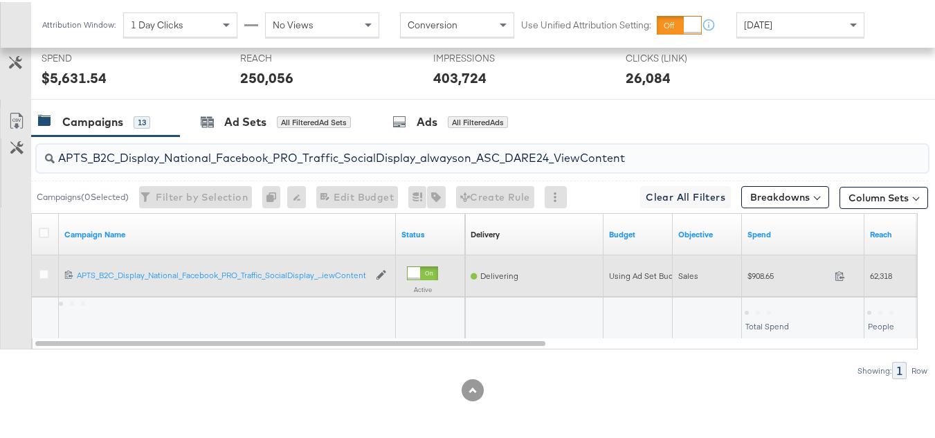
click at [755, 273] on span "$908.65" at bounding box center [789, 274] width 82 height 10
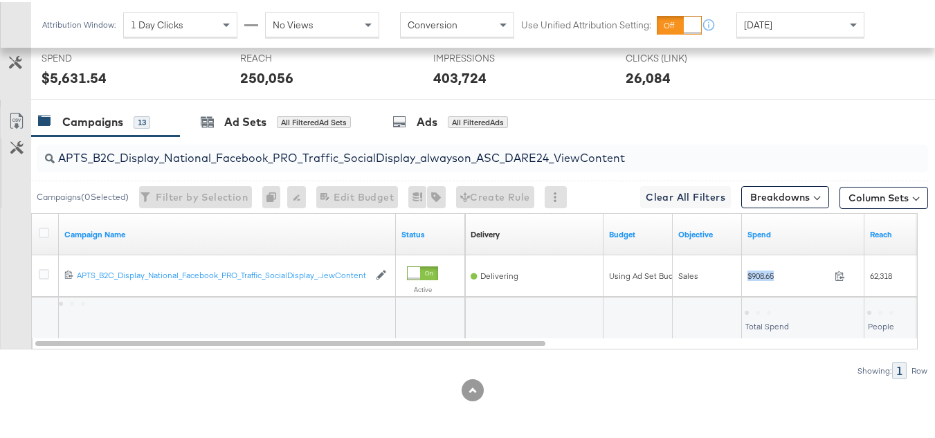
copy div "$908.65"
click at [268, 154] on input "APTS_B2C_Display_National_Facebook_PRO_Traffic_SocialDisplay_alwayson_ASC_DARE2…" at bounding box center [452, 150] width 795 height 27
paste input "Leads_SocialDisplay_alwayson_ASC_DARE24_Purchase"
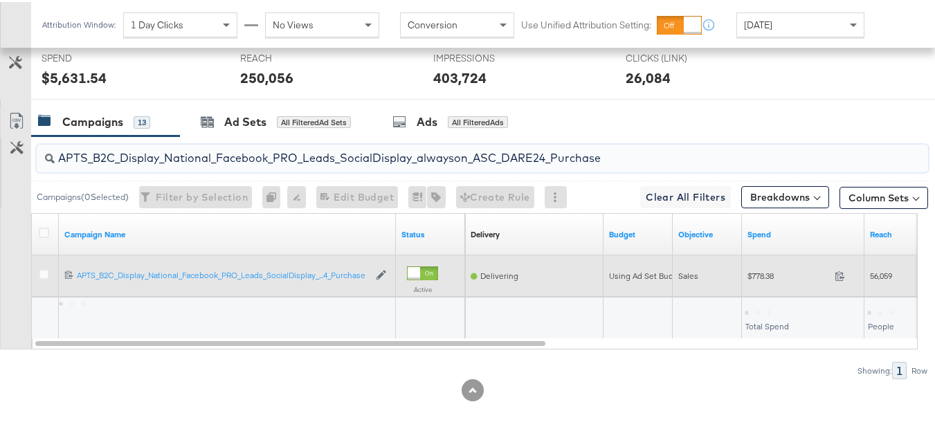
click at [765, 278] on span "$778.38" at bounding box center [789, 274] width 82 height 10
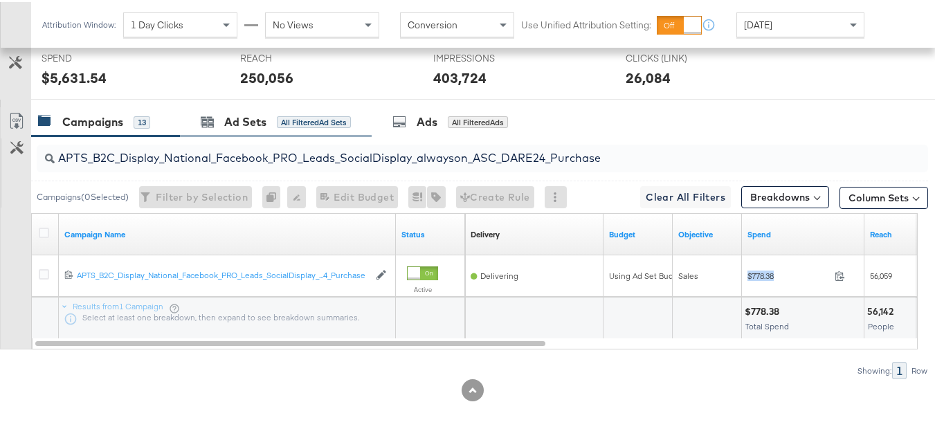
copy div "$778.38"
click at [282, 148] on input "APTS_B2C_Display_National_Facebook_PRO_Leads_SocialDisplay_alwayson_ASC_DARE24_…" at bounding box center [452, 150] width 795 height 27
paste input "F_B2C_Display_National_Facebook_PRO_Traffic_SocialDisplay_alwayson_ASC_AF24_Vie…"
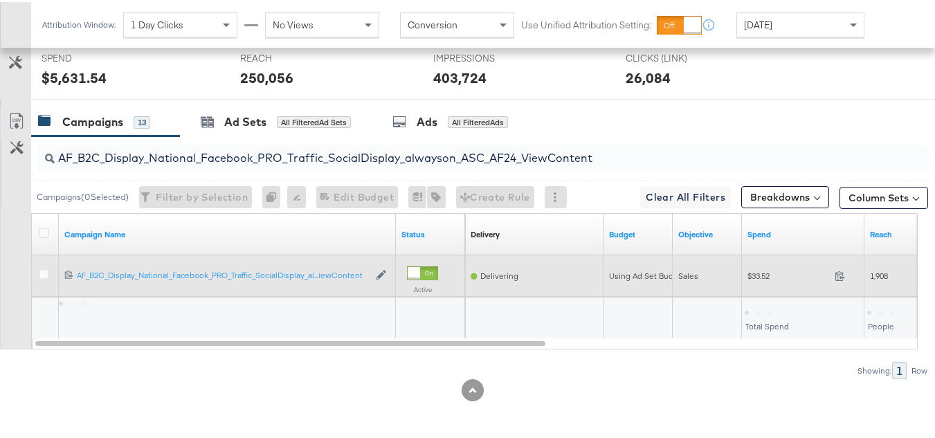
click at [754, 280] on div "$33.52 33.52" at bounding box center [803, 273] width 123 height 21
copy div "$33.52"
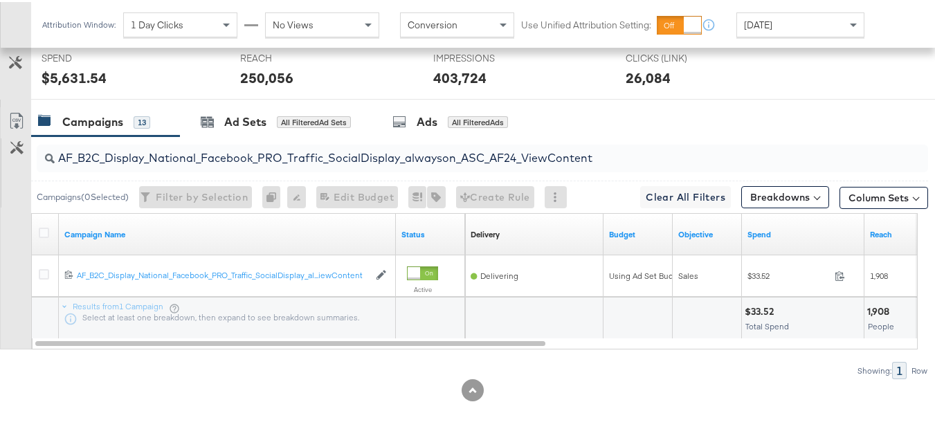
click at [266, 157] on input "AF_B2C_Display_National_Facebook_PRO_Traffic_SocialDisplay_alwayson_ASC_AF24_Vi…" at bounding box center [452, 150] width 795 height 27
paste input "FR_B2C_Display_National_Facebook_PRO_Traffic_SocialDisplay_alwayson_ASC_FR"
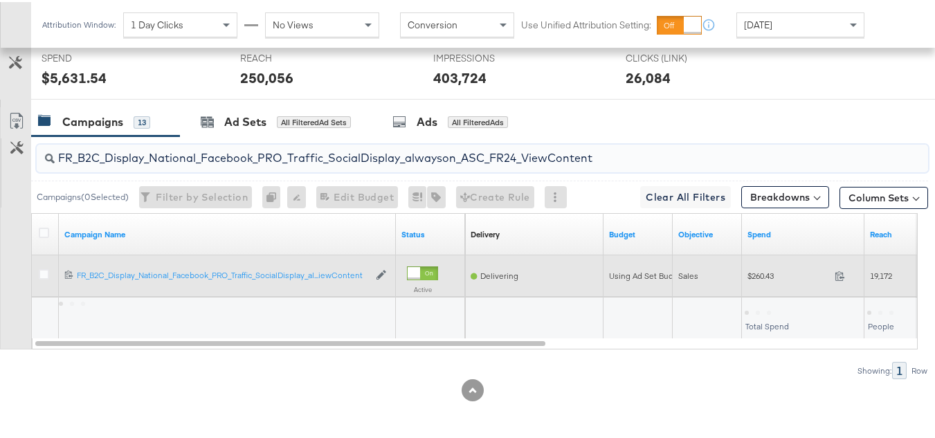
click at [757, 278] on span "$260.43" at bounding box center [789, 274] width 82 height 10
copy div "$260.43"
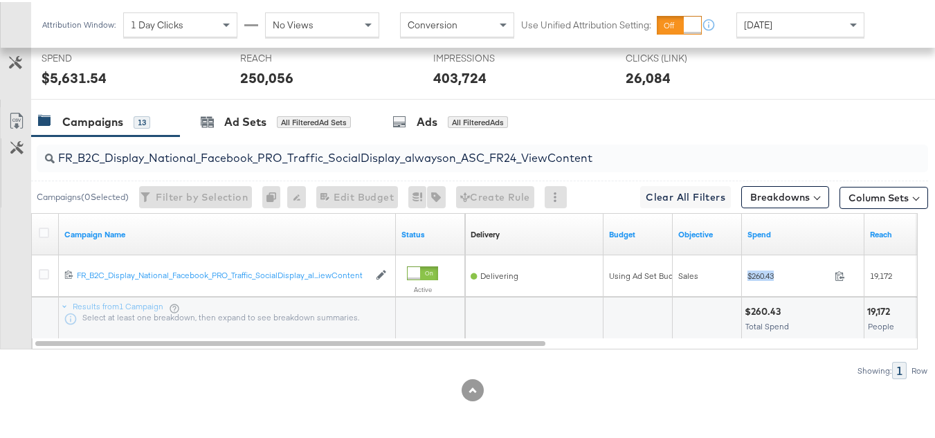
click at [276, 159] on input "FR_B2C_Display_National_Facebook_PRO_Traffic_SocialDisplay_alwayson_ASC_FR24_Vi…" at bounding box center [452, 150] width 795 height 27
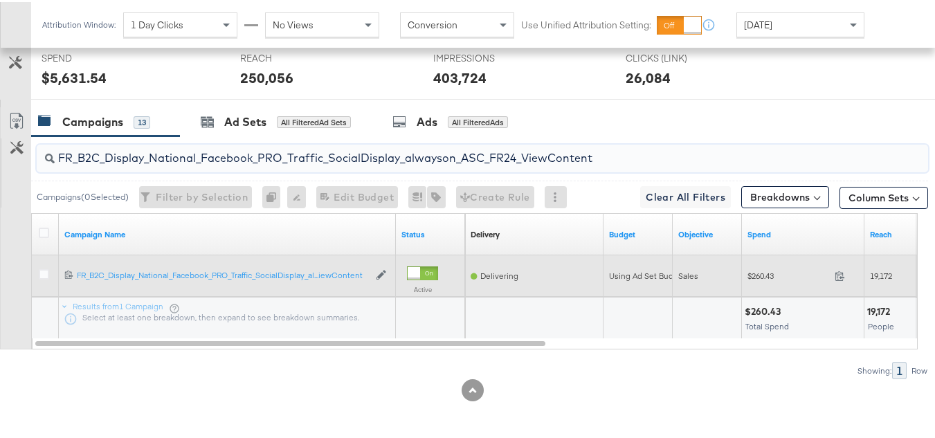
paste input "AHL_B2C_Display_National_Facebook_PRO_Traffic_SocialDisplay_alwayson_ASC_AHL"
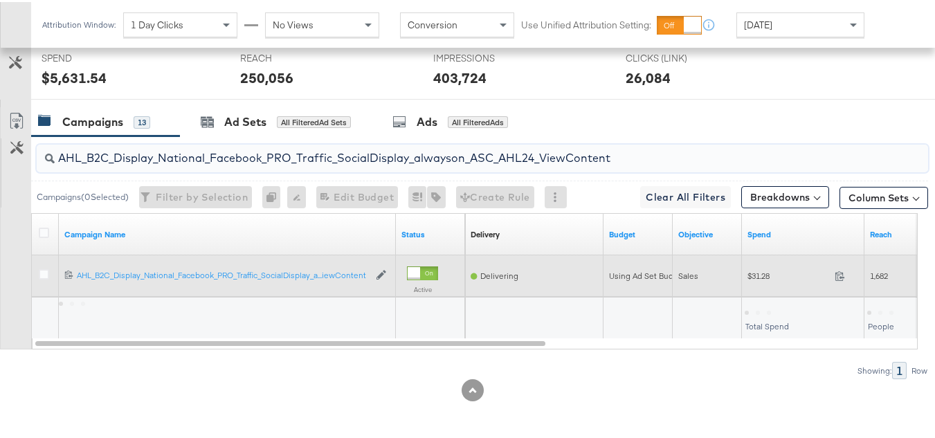
type input "AHL_B2C_Display_National_Facebook_PRO_Traffic_SocialDisplay_alwayson_ASC_AHL24_…"
click at [742, 274] on div "Sales" at bounding box center [707, 274] width 69 height 22
click at [764, 278] on span "$31.28" at bounding box center [789, 274] width 82 height 10
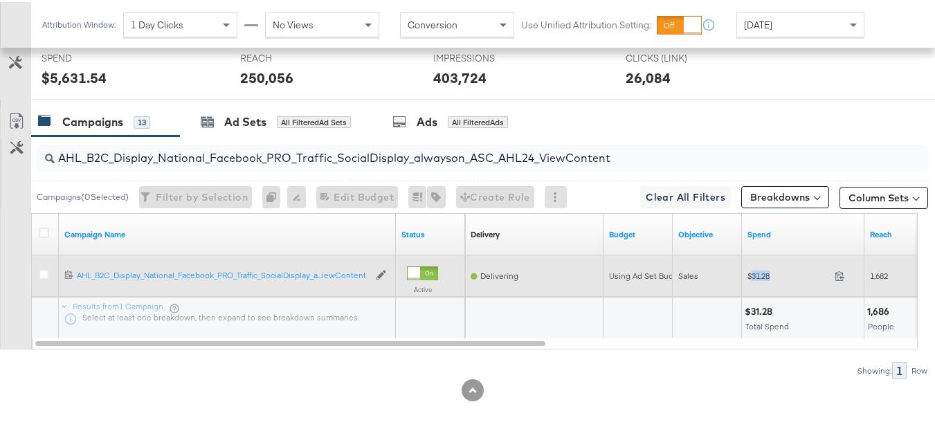
click at [764, 278] on span "$31.28" at bounding box center [789, 274] width 82 height 10
copy div "$31.28"
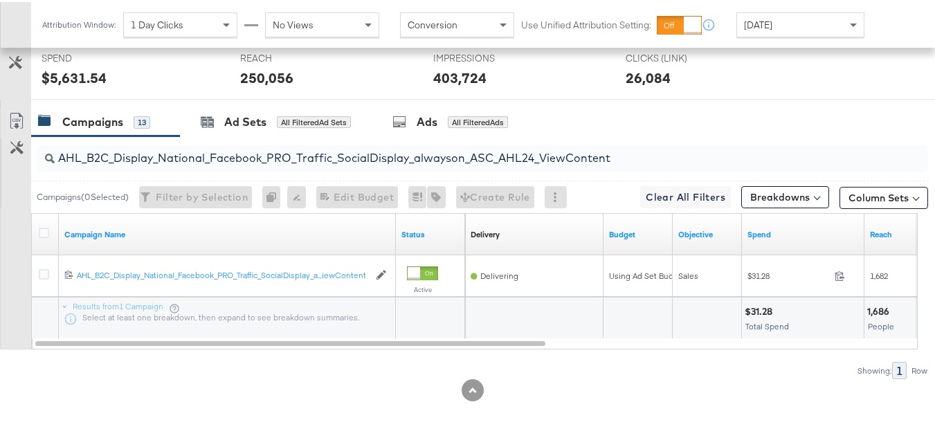
click at [674, 319] on div at bounding box center [707, 317] width 69 height 42
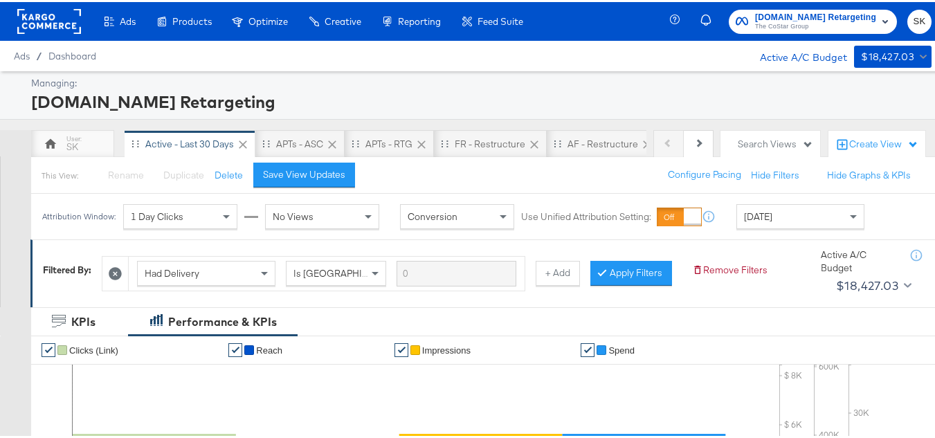
click at [795, 28] on span "The CoStar Group" at bounding box center [815, 24] width 121 height 11
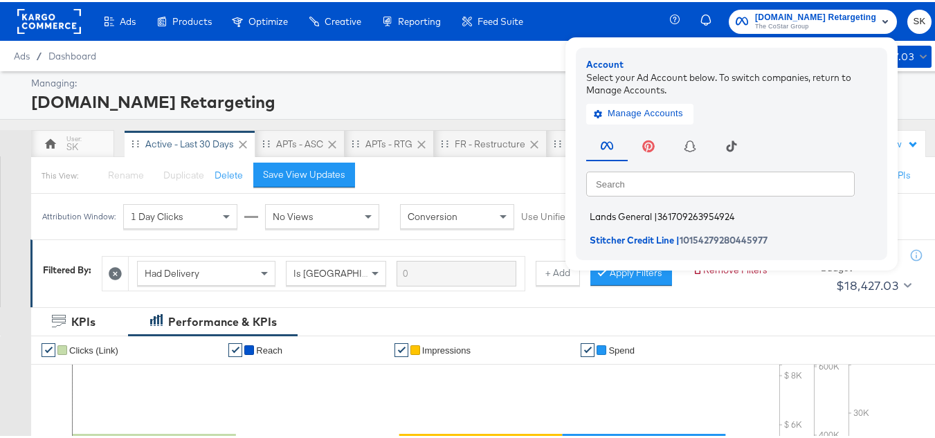
click at [590, 215] on span "Lands General" at bounding box center [621, 214] width 62 height 11
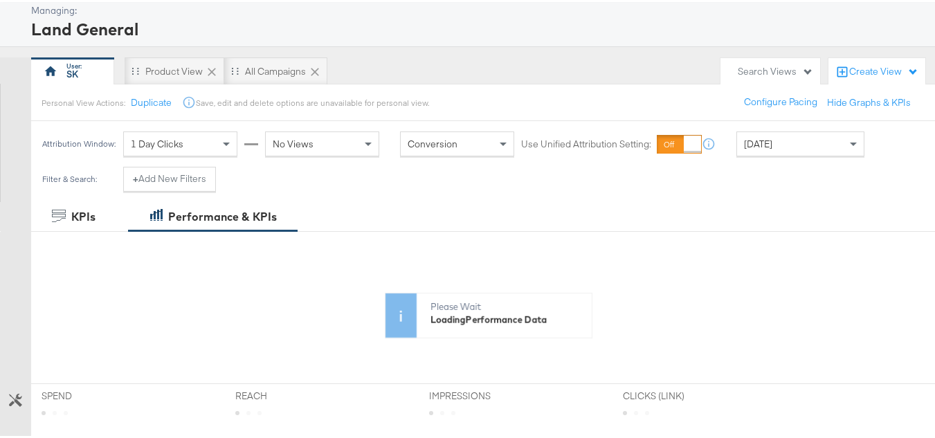
scroll to position [138, 0]
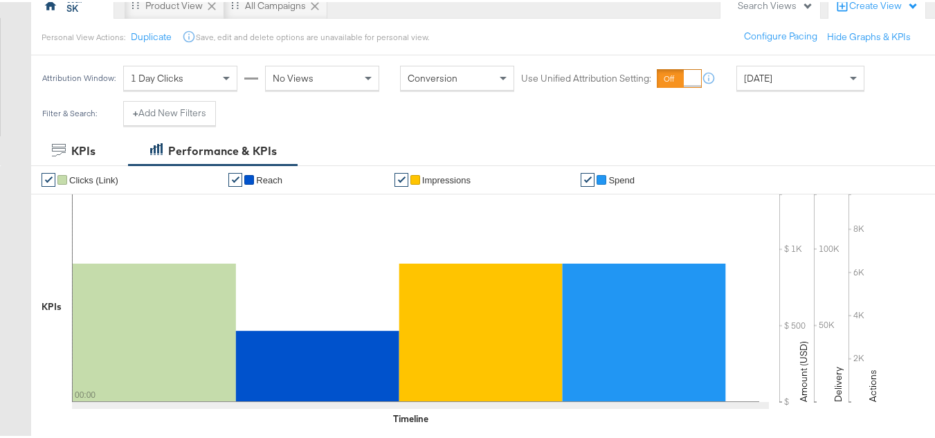
click at [773, 74] on span "[DATE]" at bounding box center [758, 76] width 28 height 12
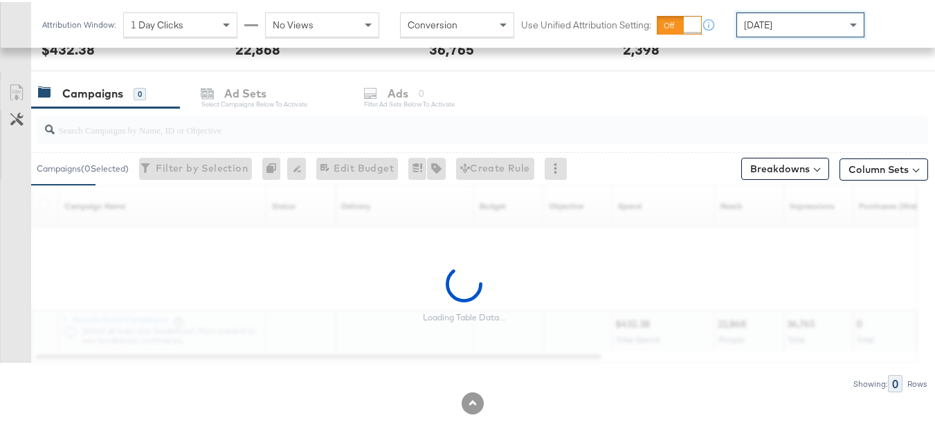
scroll to position [571, 0]
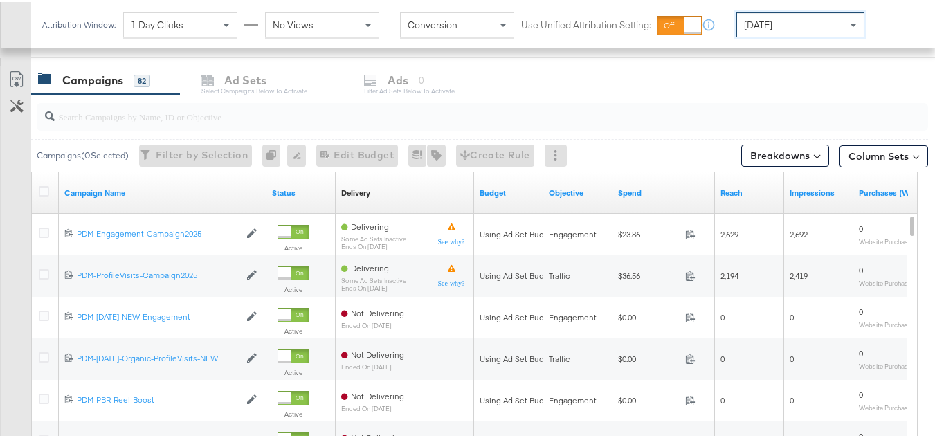
click at [144, 118] on input "search" at bounding box center [452, 109] width 795 height 27
paste input "B2C_LAND_KC_RT_Sig_24"
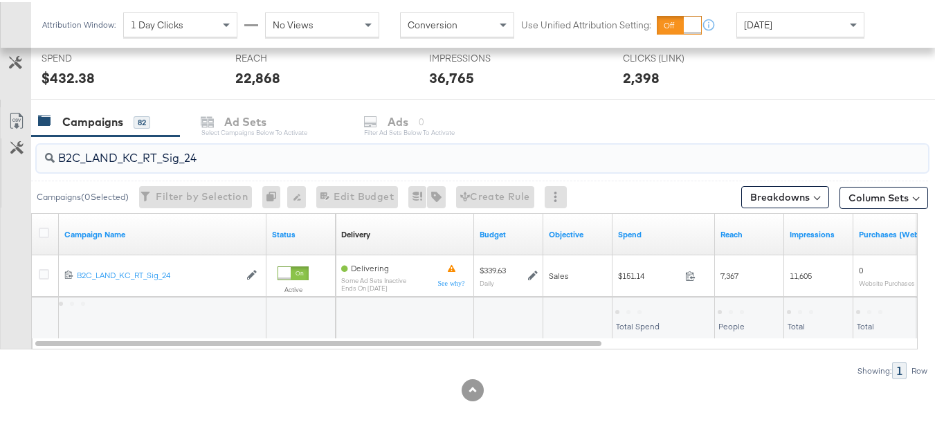
scroll to position [529, 0]
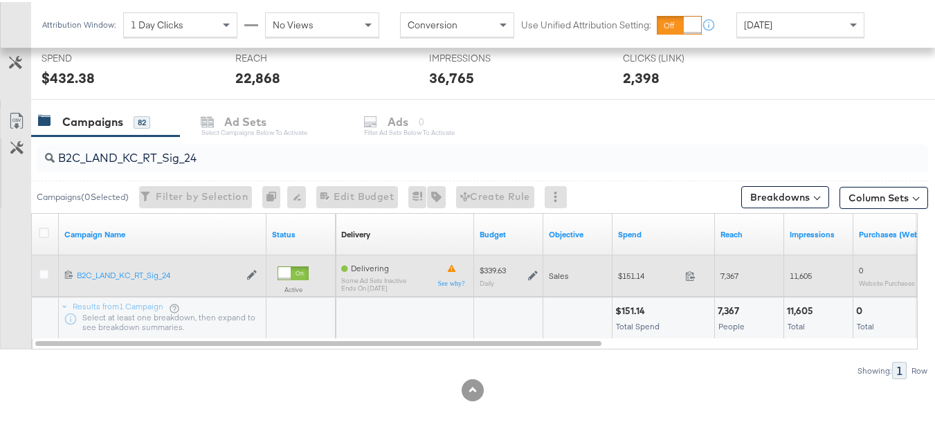
click at [646, 274] on span "$151.14" at bounding box center [649, 274] width 62 height 10
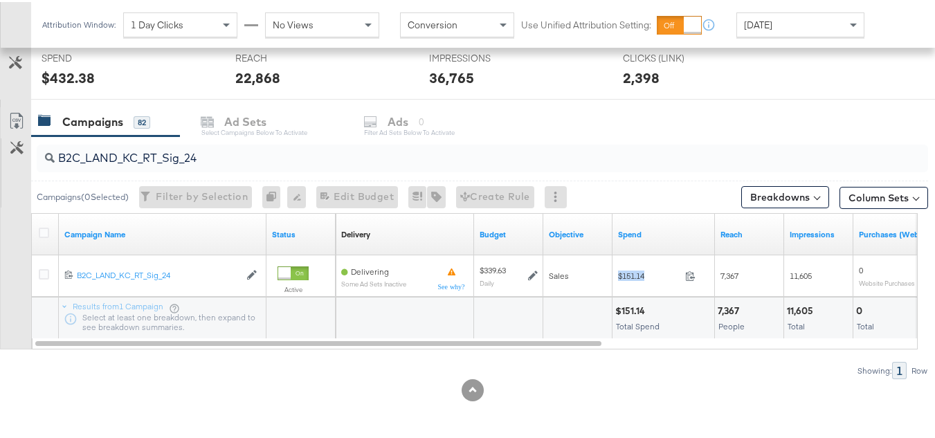
copy div "$151.14"
click at [351, 148] on input "B2C_LAND_KC_RT_Sig_24" at bounding box center [452, 150] width 795 height 27
paste input "B_Ecommerce_KC_Retargeting_LW&LOA_Traffic"
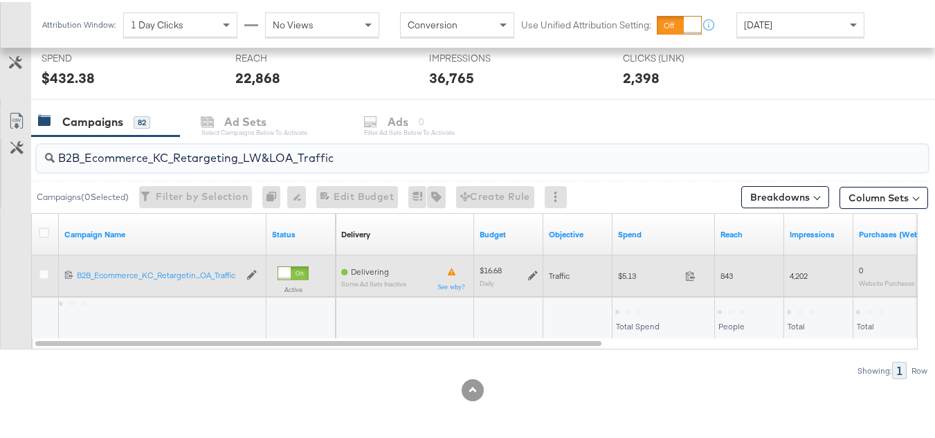
click at [629, 288] on div "$5.13 5.13" at bounding box center [664, 274] width 102 height 42
copy div "$5.13"
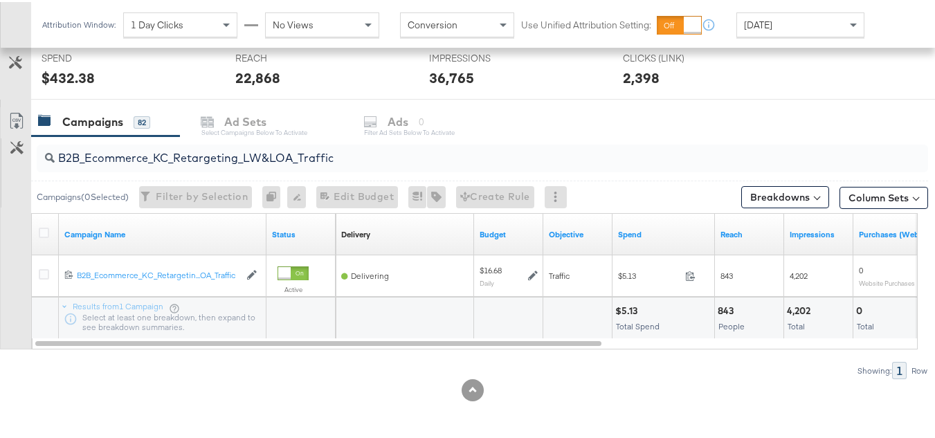
click at [241, 169] on div "B2B_Ecommerce_KC_Retargeting_LW&LOA_Traffic" at bounding box center [483, 157] width 892 height 28
paste input "KC_Retargeting_Prospects & Clients_Conversions"
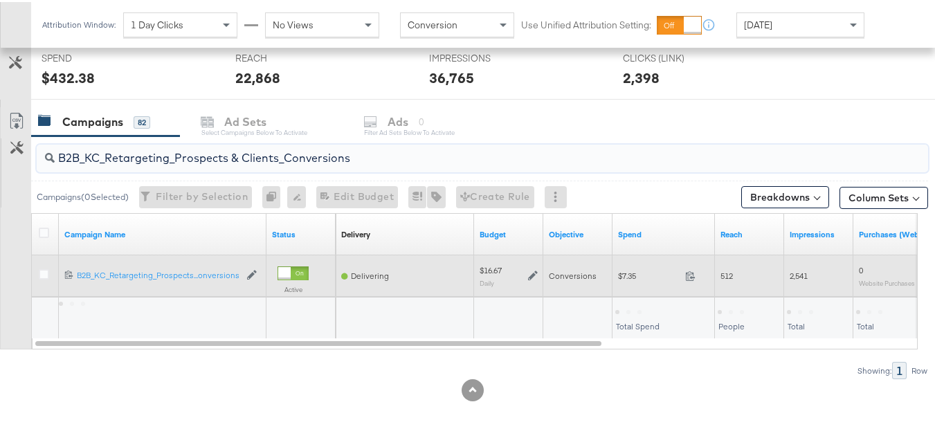
click at [627, 276] on span "$7.35" at bounding box center [649, 274] width 62 height 10
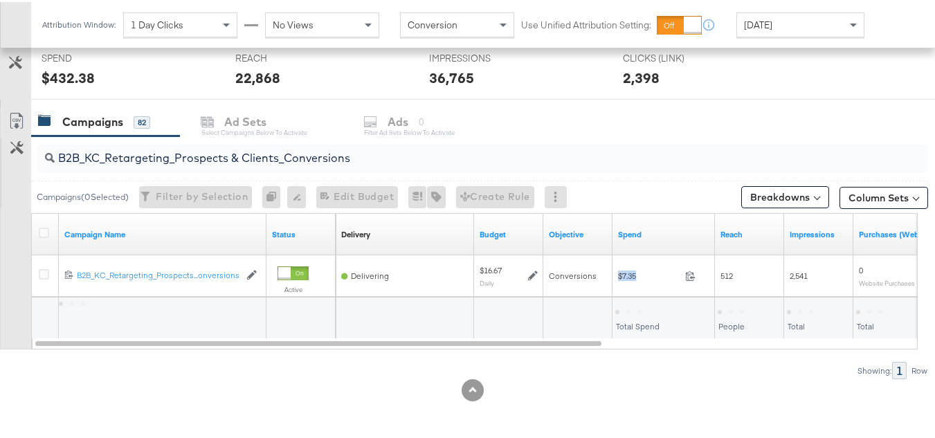
copy div "$7.35"
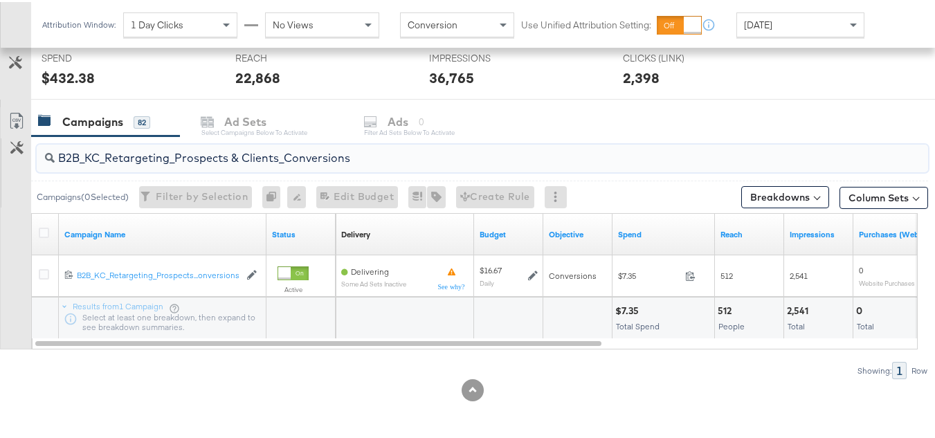
click at [280, 151] on input "B2B_KC_Retargeting_Prospects & Clients_Conversions" at bounding box center [452, 150] width 795 height 27
paste input "C_LAND_KC_Pros_Sig"
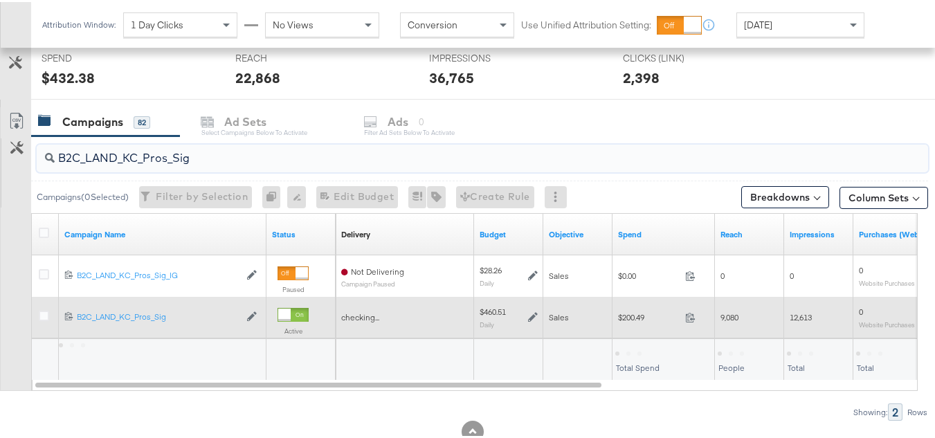
type input "B2C_LAND_KC_Pros_Sig"
click at [640, 310] on span "$200.49" at bounding box center [649, 315] width 62 height 10
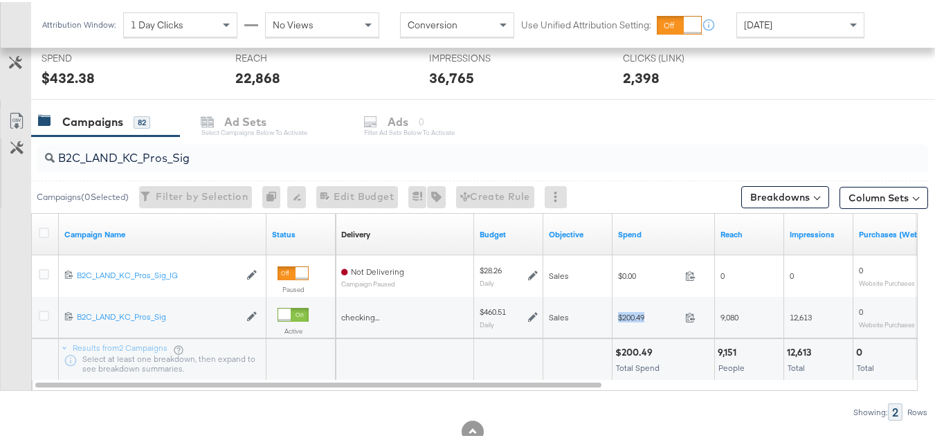
copy div "$200.49"
